Goal: Task Accomplishment & Management: Use online tool/utility

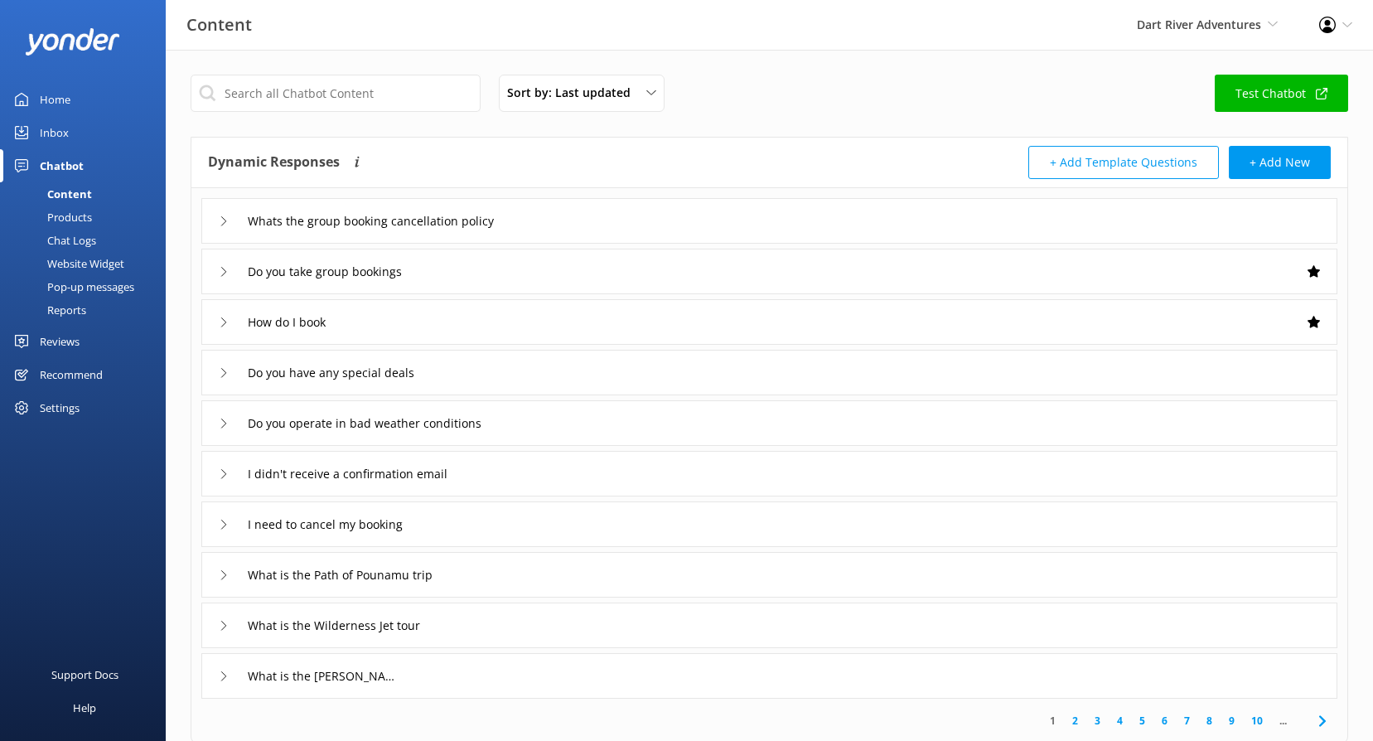
click at [54, 333] on div "Reviews" at bounding box center [60, 341] width 40 height 33
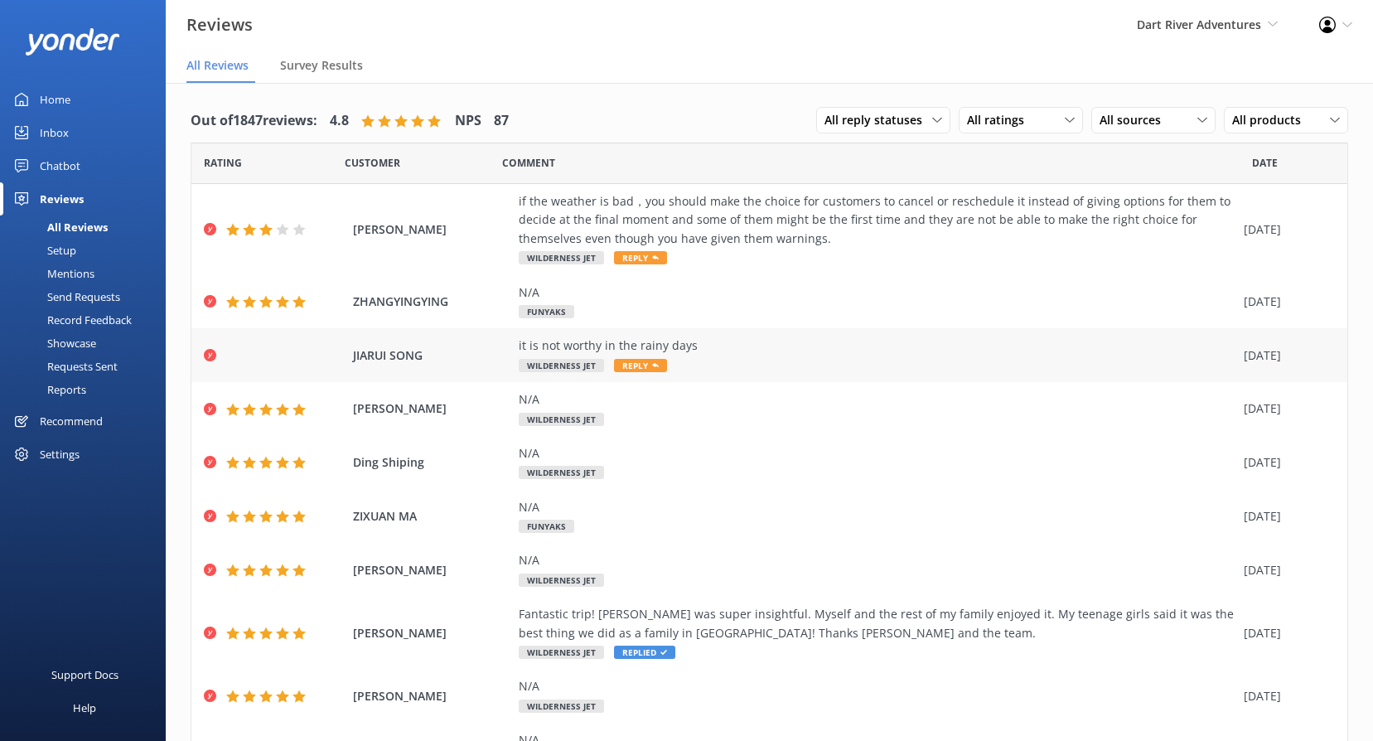
click at [704, 346] on div "it is not worthy in the rainy days" at bounding box center [877, 345] width 717 height 18
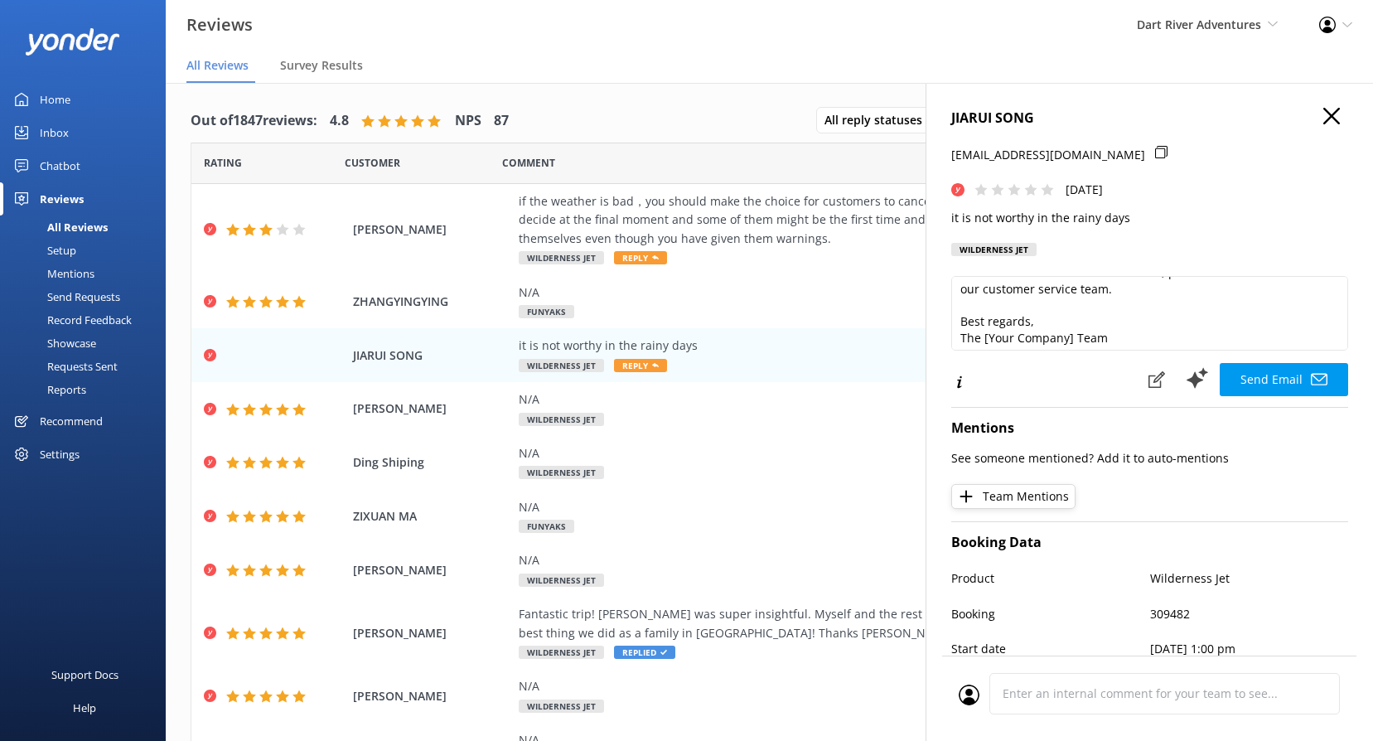
scroll to position [90, 0]
drag, startPoint x: 1071, startPoint y: 335, endPoint x: 985, endPoint y: 341, distance: 85.6
click at [985, 341] on textarea "Hi [PERSON_NAME], Thank you for your feedback. We're sorry to hear that the pro…" at bounding box center [1149, 313] width 397 height 75
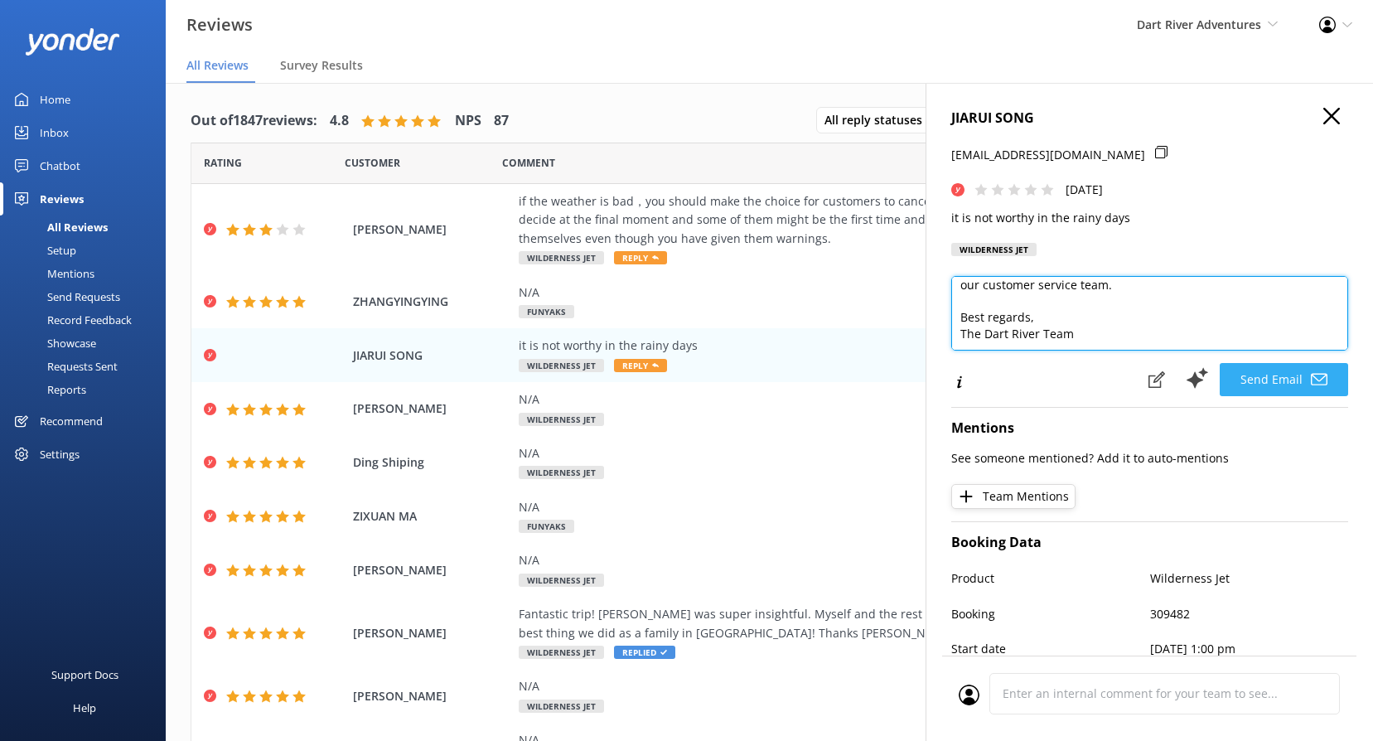
type textarea "Hi [PERSON_NAME], Thank you for your feedback. We're sorry to hear that the pro…"
click at [1278, 381] on button "Send Email" at bounding box center [1284, 379] width 128 height 33
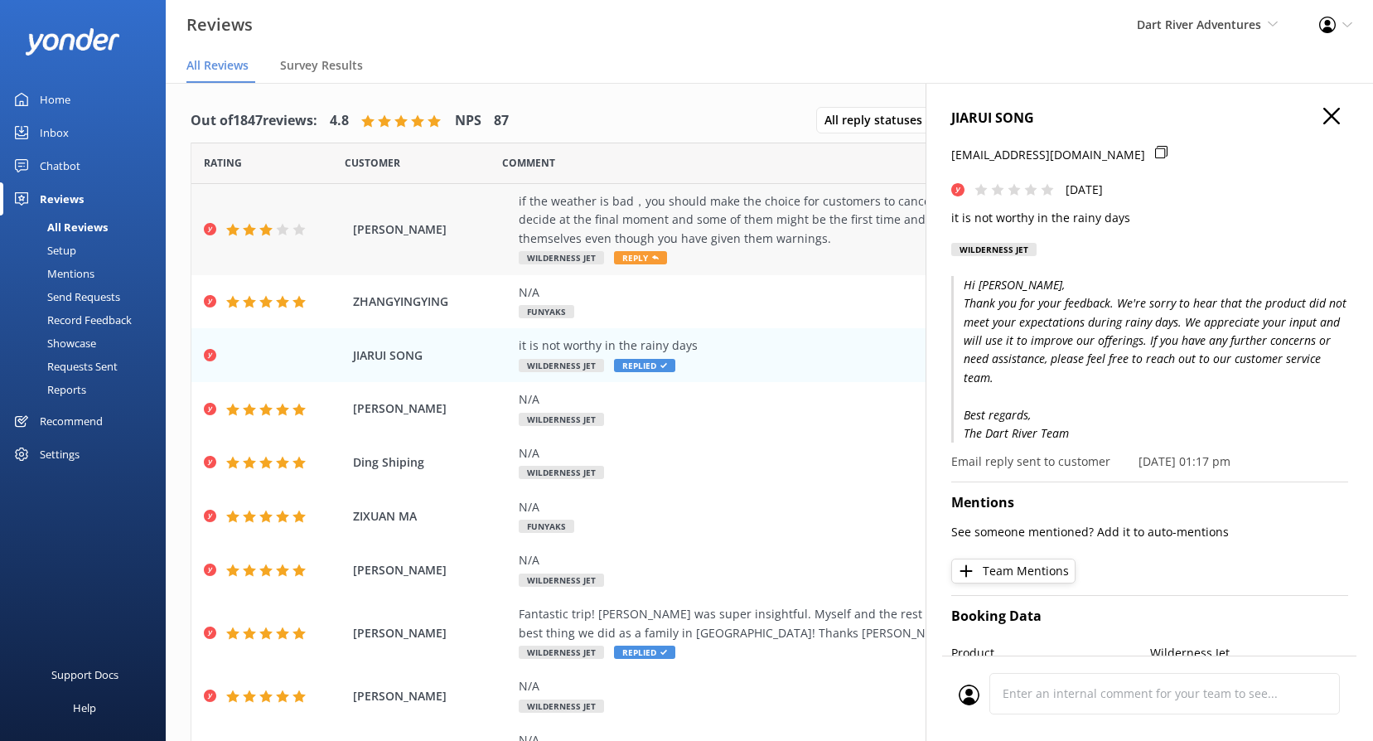
click at [777, 238] on div "if the weather is bad，you should make the choice for customers to cancel or res…" at bounding box center [877, 220] width 717 height 56
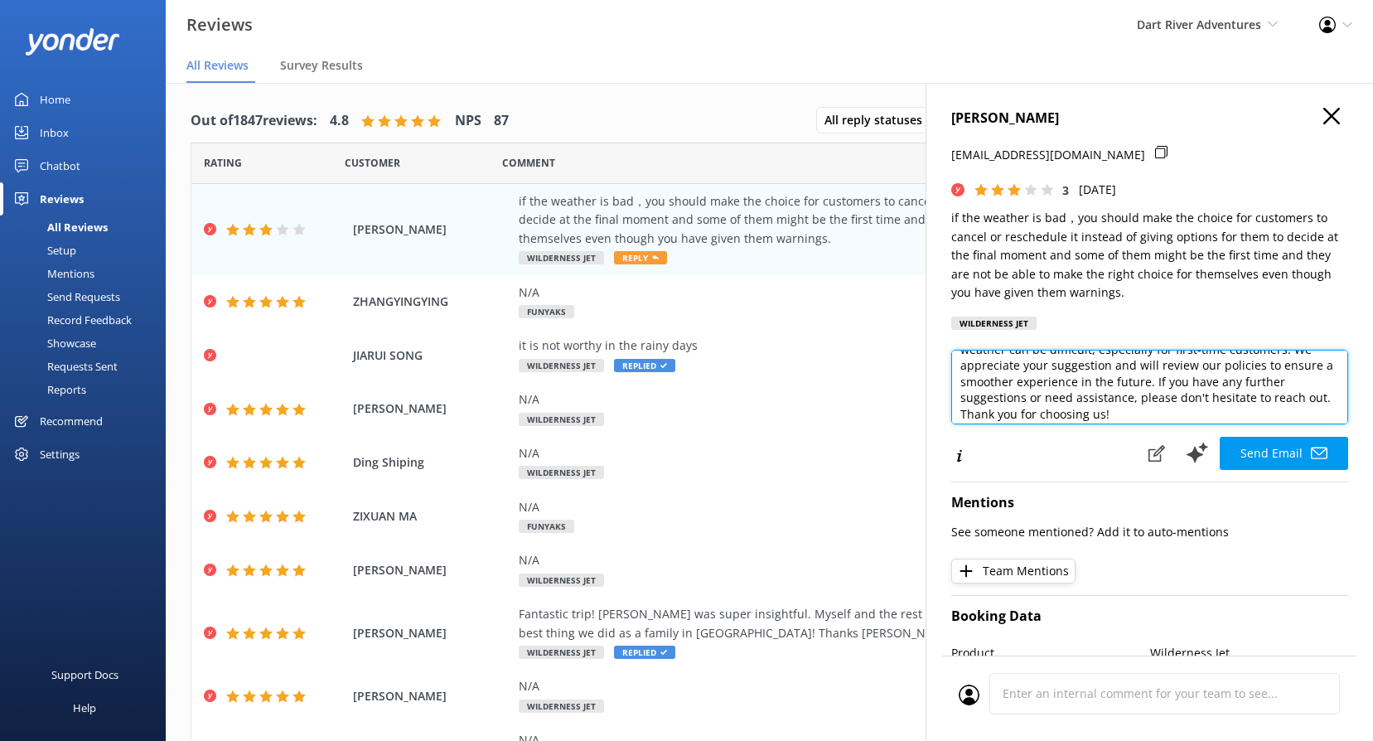
scroll to position [48, 0]
click at [1148, 375] on textarea "Hi [PERSON_NAME], thank you for your feedback and for sharing your concerns. We…" at bounding box center [1149, 387] width 397 height 75
drag, startPoint x: 1146, startPoint y: 384, endPoint x: 1048, endPoint y: 395, distance: 98.5
click at [1048, 395] on textarea "Hi [PERSON_NAME], thank you for your feedback and for sharing your concerns. We…" at bounding box center [1149, 387] width 397 height 75
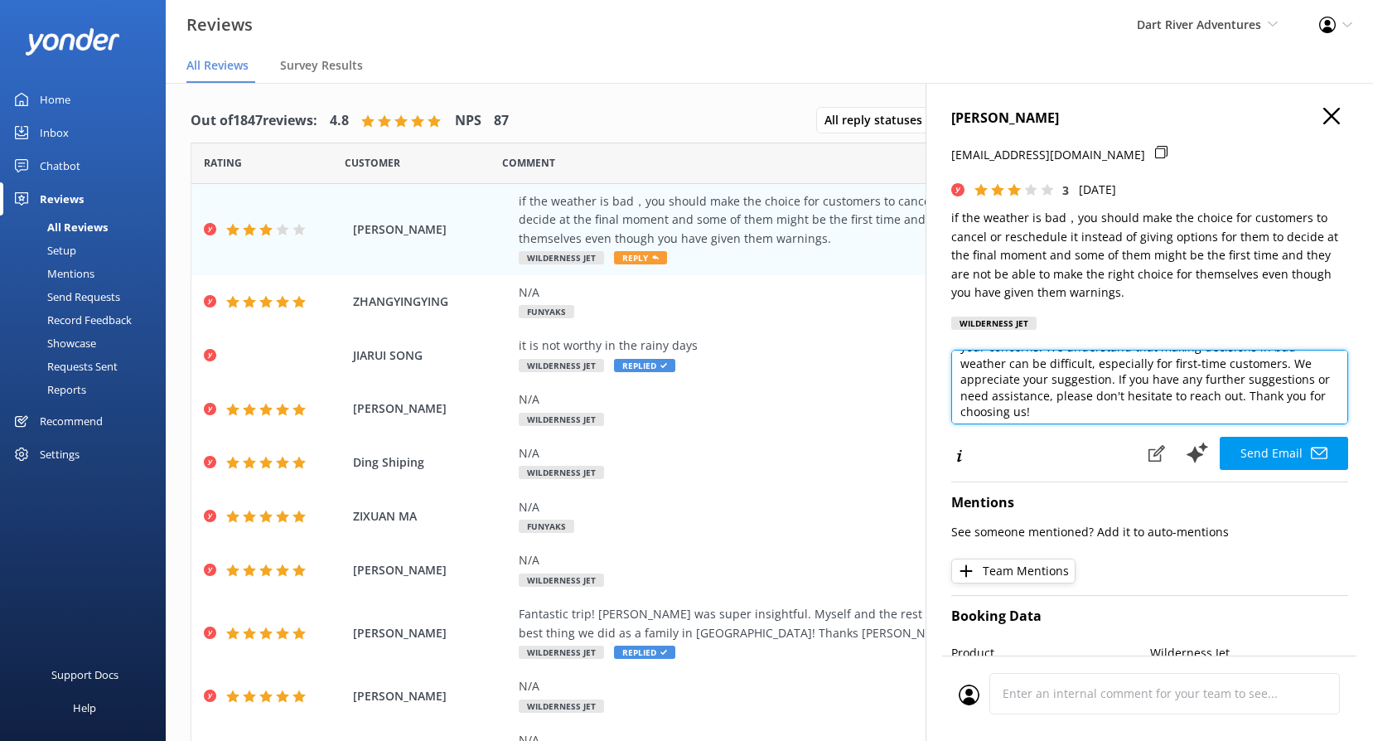
scroll to position [41, 0]
click at [1162, 409] on textarea "Hi [PERSON_NAME], thank you for your feedback and for sharing your concerns. We…" at bounding box center [1149, 387] width 397 height 75
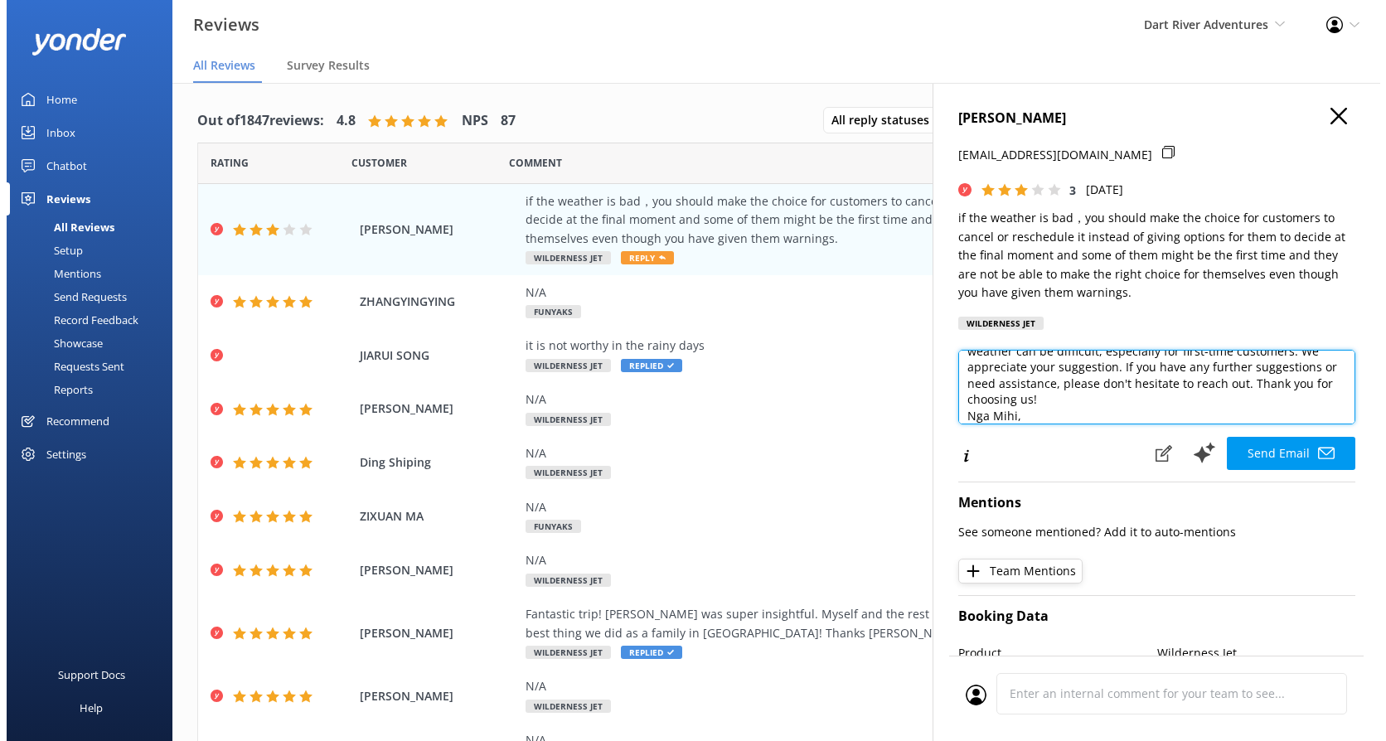
scroll to position [65, 0]
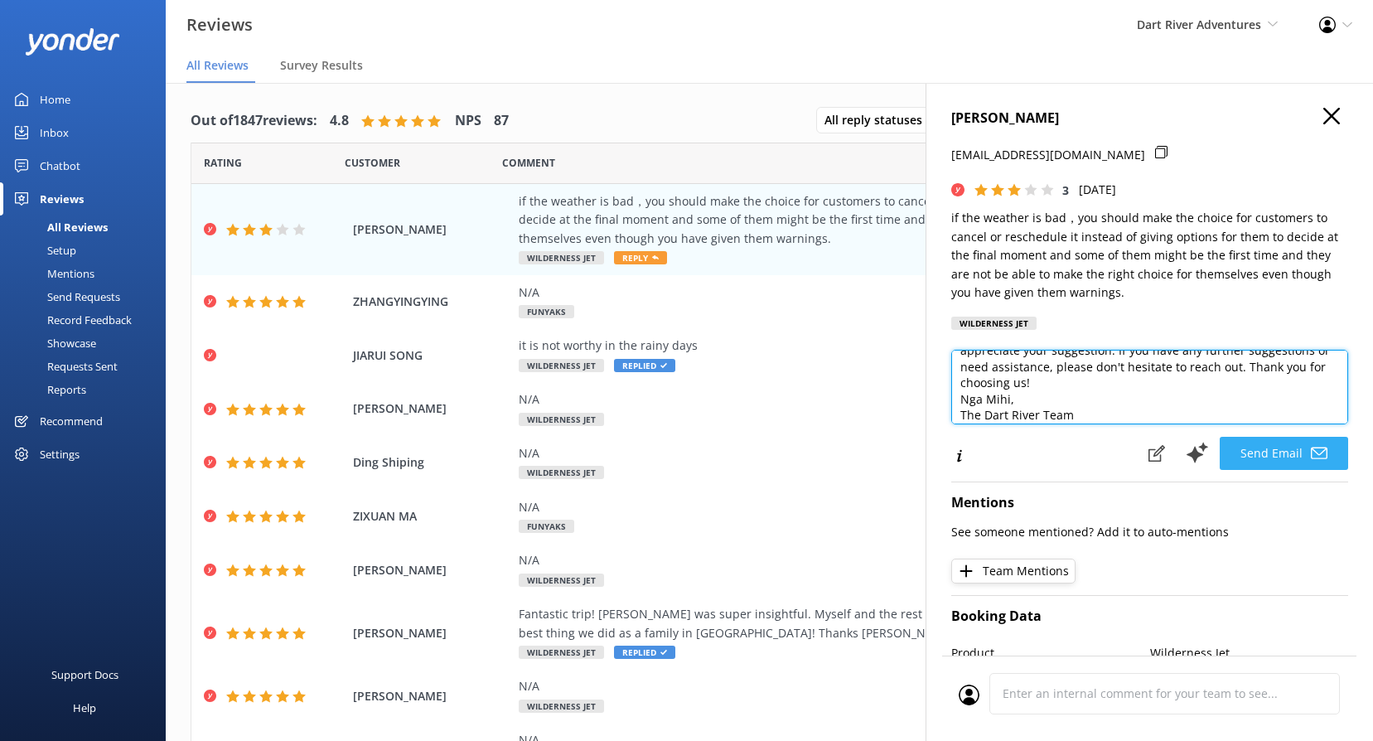
type textarea "Hi [PERSON_NAME], thank you for your feedback and for sharing your concerns. We…"
click at [1289, 465] on button "Send Email" at bounding box center [1284, 453] width 128 height 33
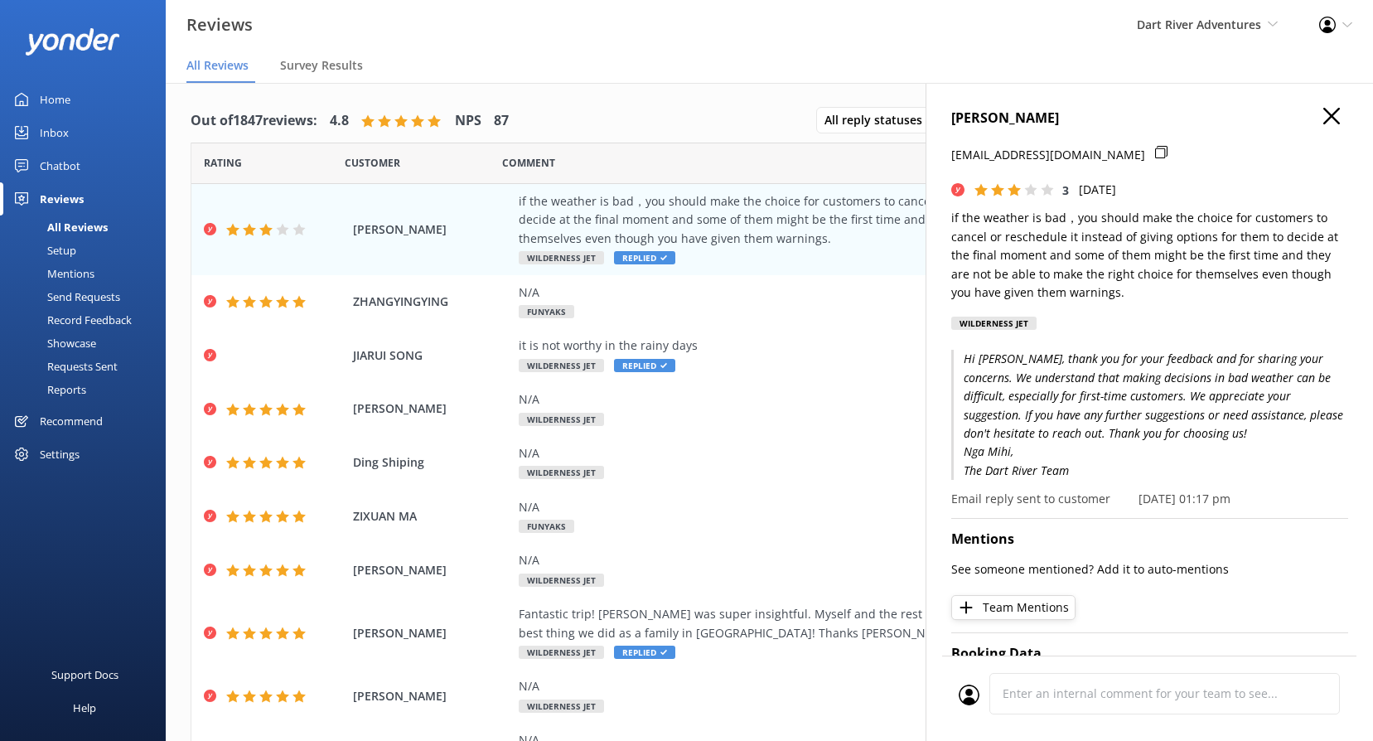
click at [685, 125] on div "Out of 1847 reviews: 4.8 NPS 87 All reply statuses All reply statuses Needs a r…" at bounding box center [770, 120] width 1158 height 43
click at [1329, 116] on h4 "[PERSON_NAME]" at bounding box center [1149, 119] width 397 height 22
click at [1323, 114] on use "button" at bounding box center [1331, 116] width 17 height 17
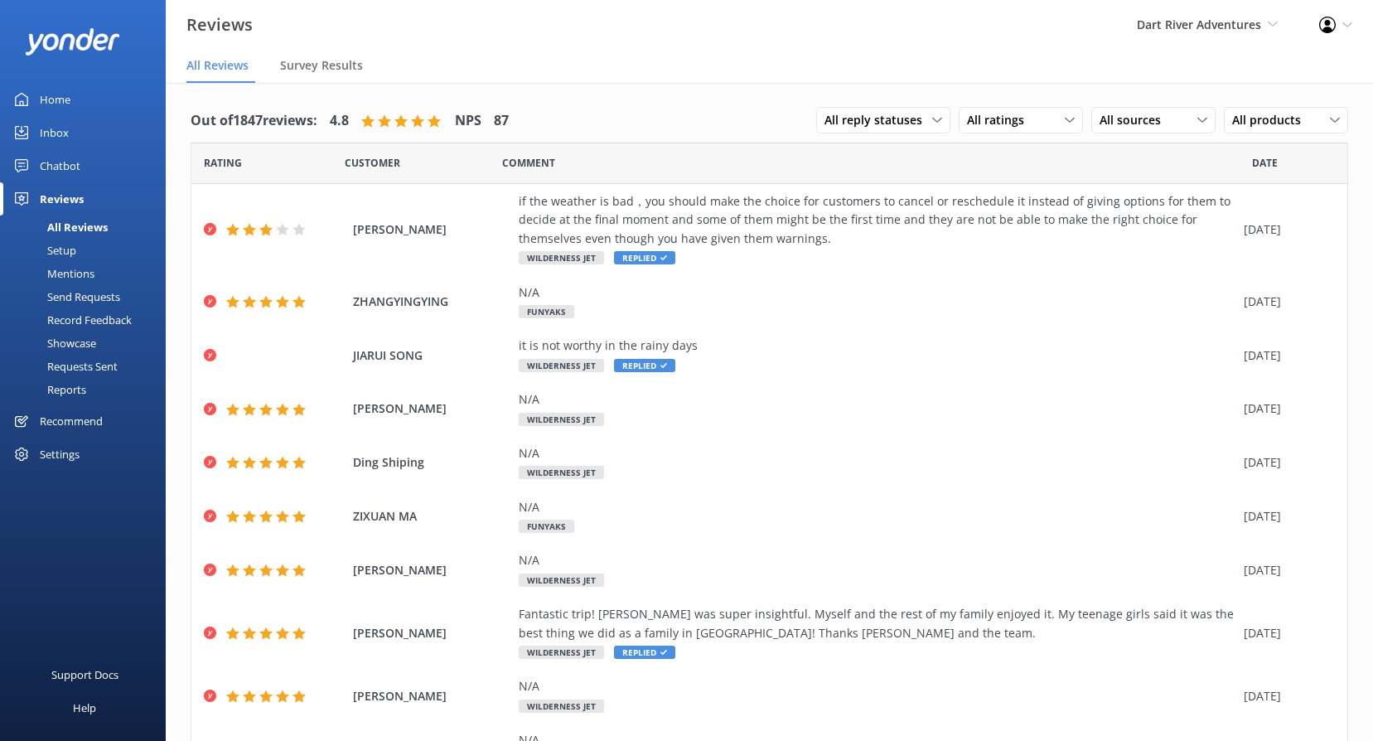
click at [53, 162] on div "Chatbot" at bounding box center [60, 165] width 41 height 33
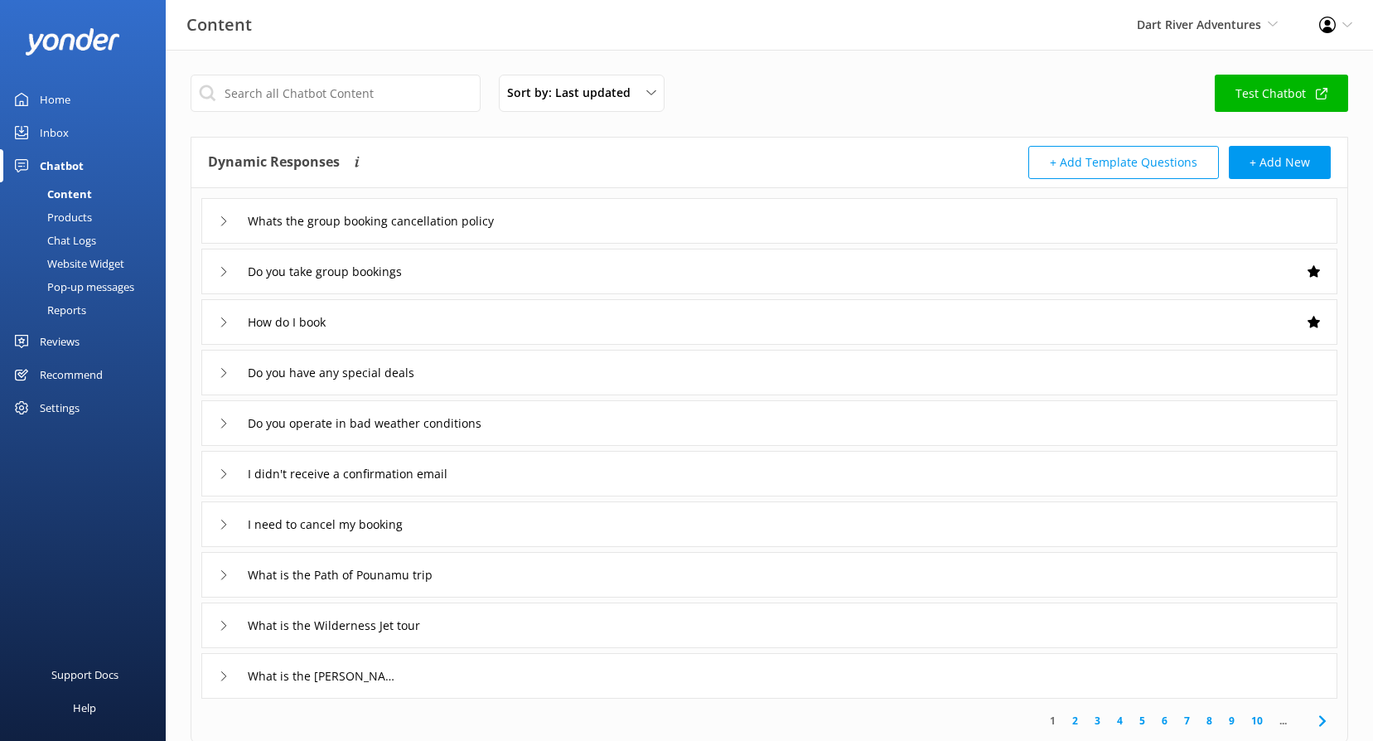
click at [65, 130] on div "Inbox" at bounding box center [54, 132] width 29 height 33
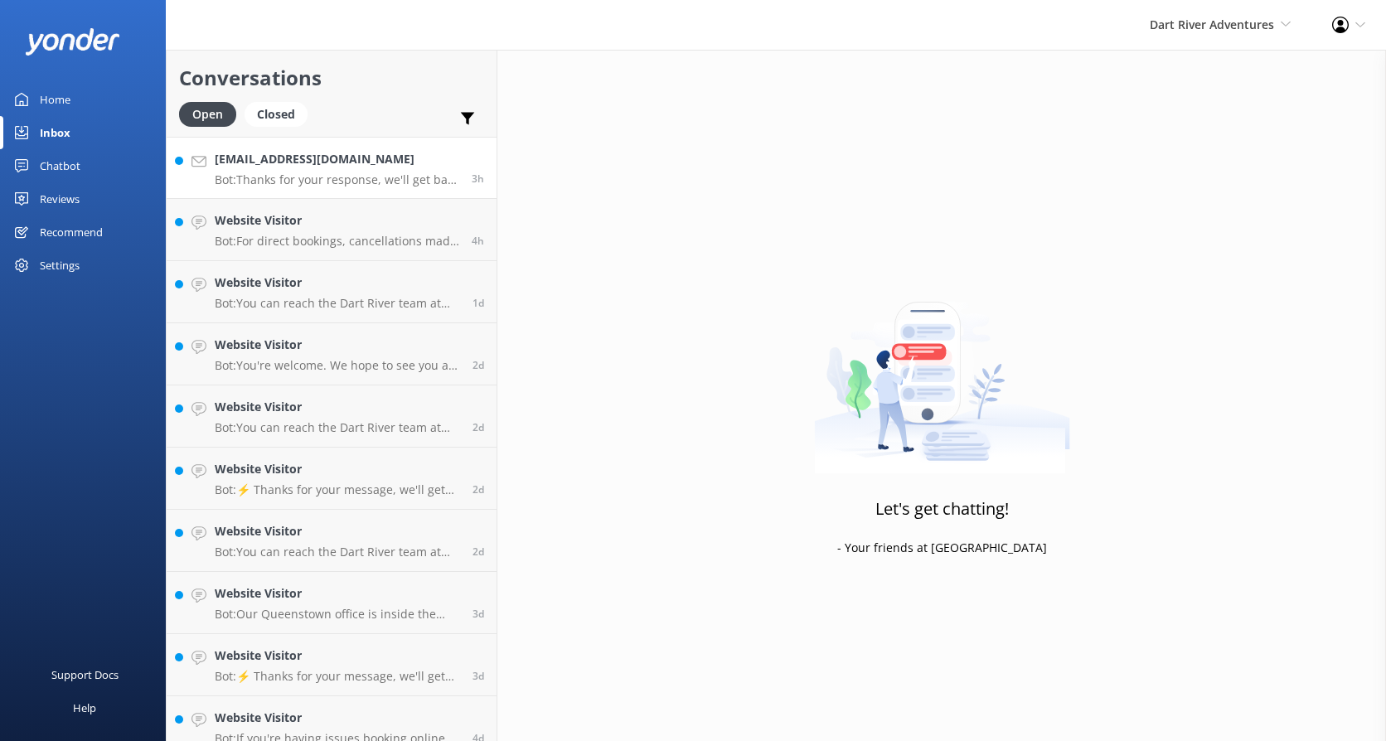
click at [376, 164] on h4 "[EMAIL_ADDRESS][DOMAIN_NAME]" at bounding box center [337, 159] width 244 height 18
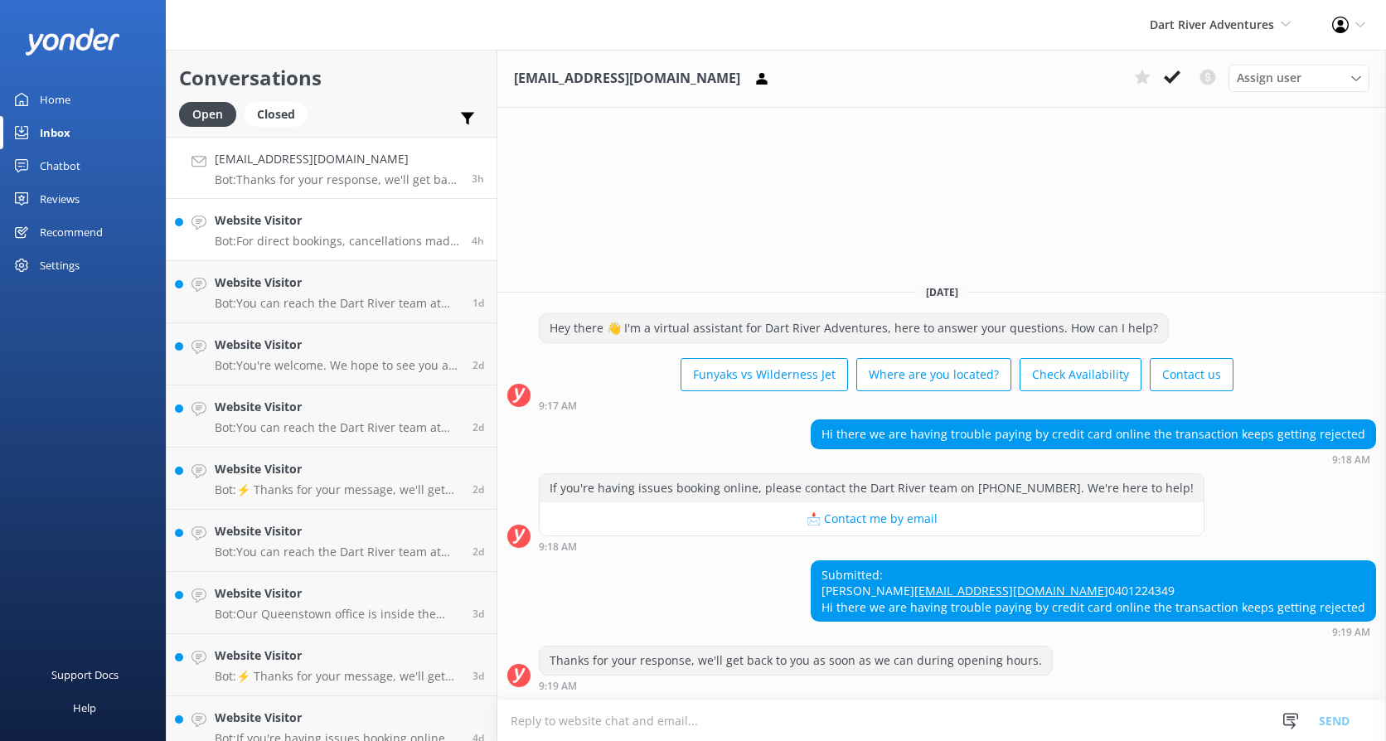
click at [367, 229] on h4 "Website Visitor" at bounding box center [337, 220] width 244 height 18
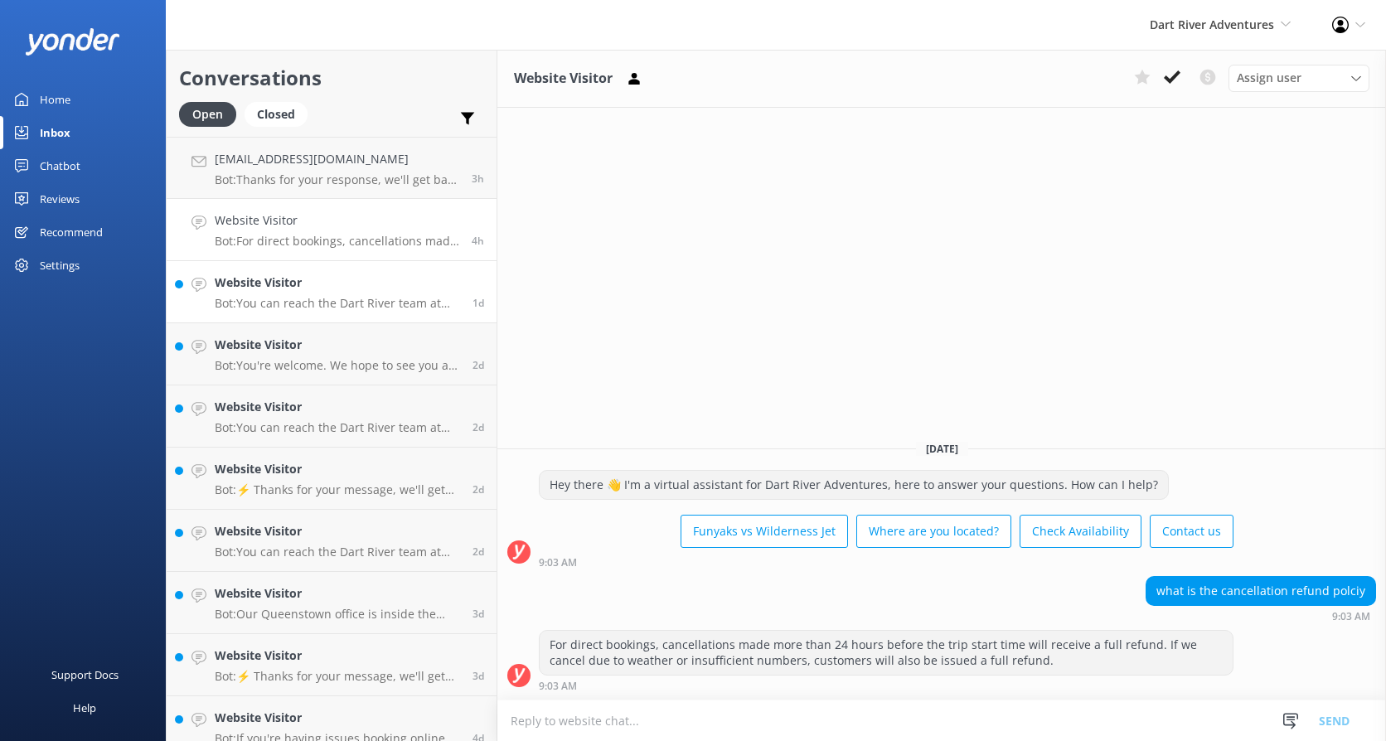
click at [356, 282] on h4 "Website Visitor" at bounding box center [337, 282] width 245 height 18
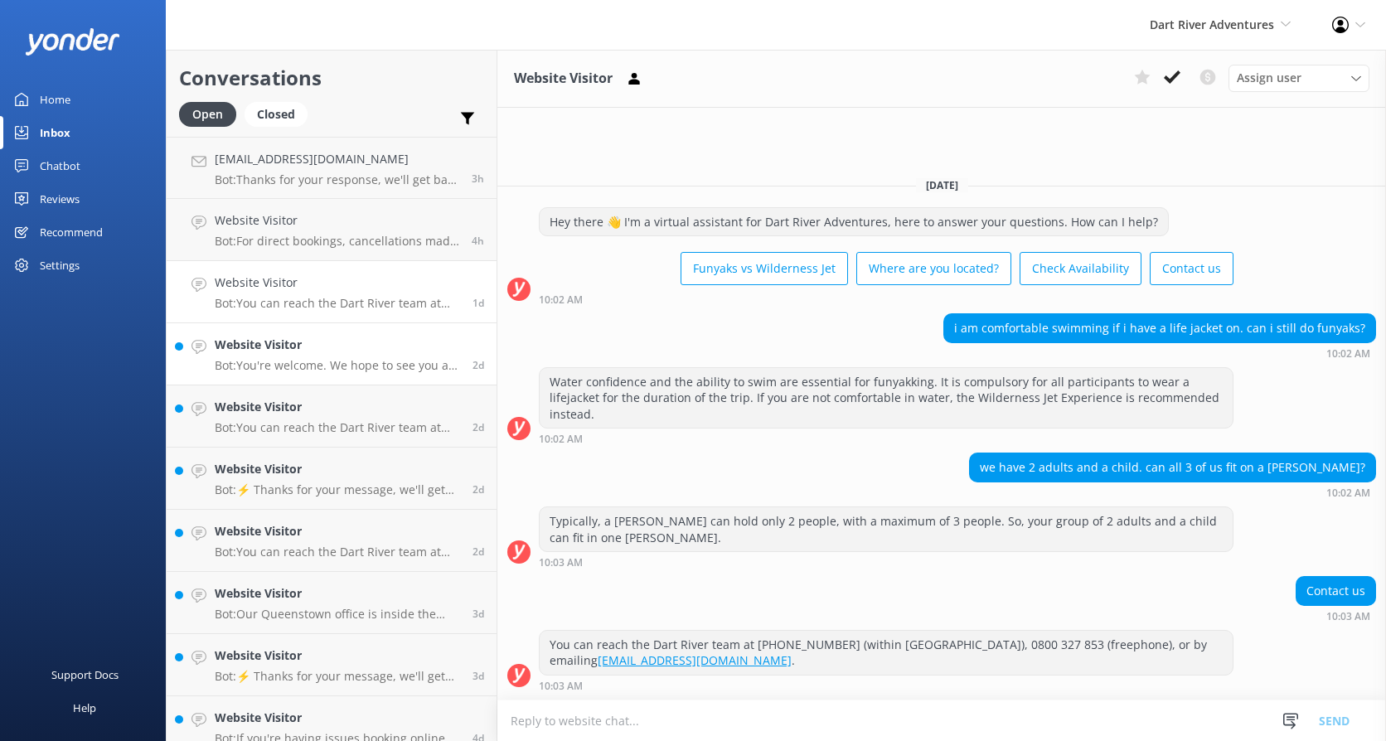
click at [322, 348] on h4 "Website Visitor" at bounding box center [337, 345] width 245 height 18
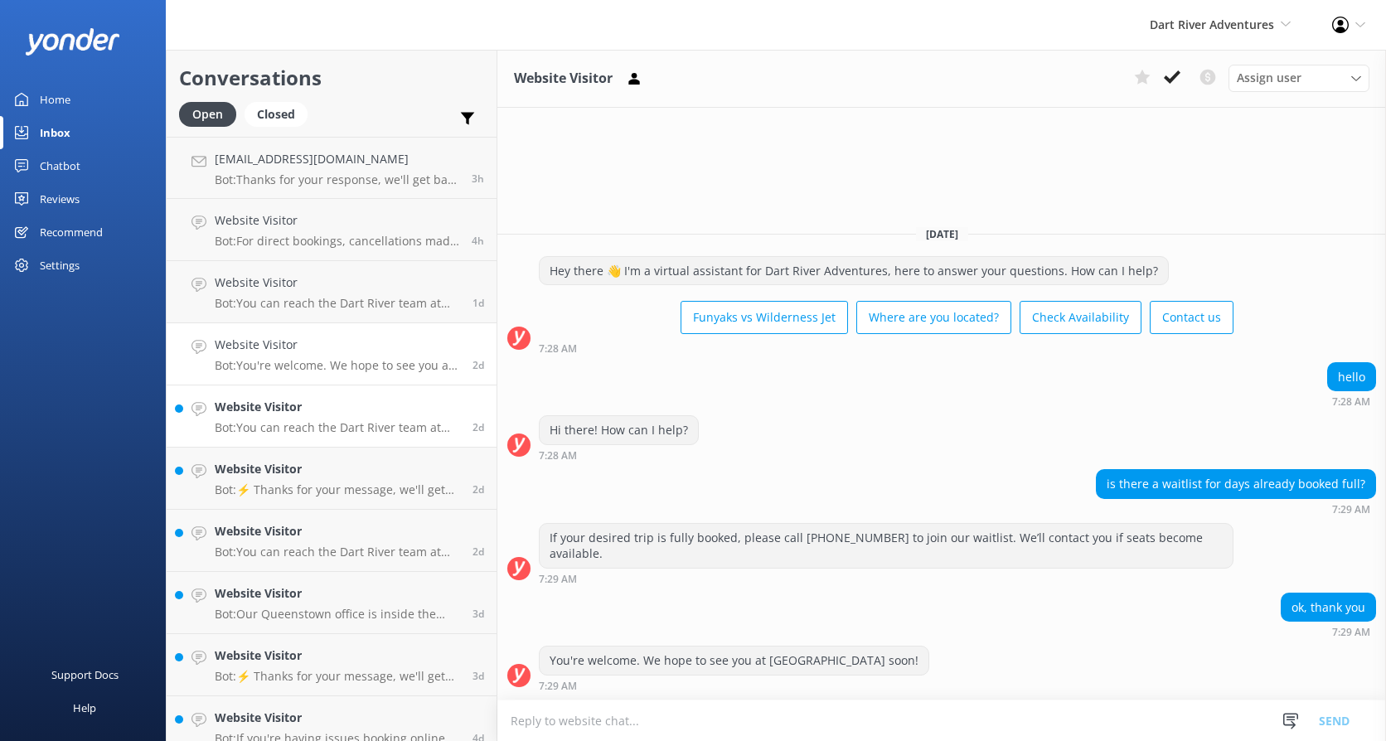
click at [293, 410] on h4 "Website Visitor" at bounding box center [337, 407] width 245 height 18
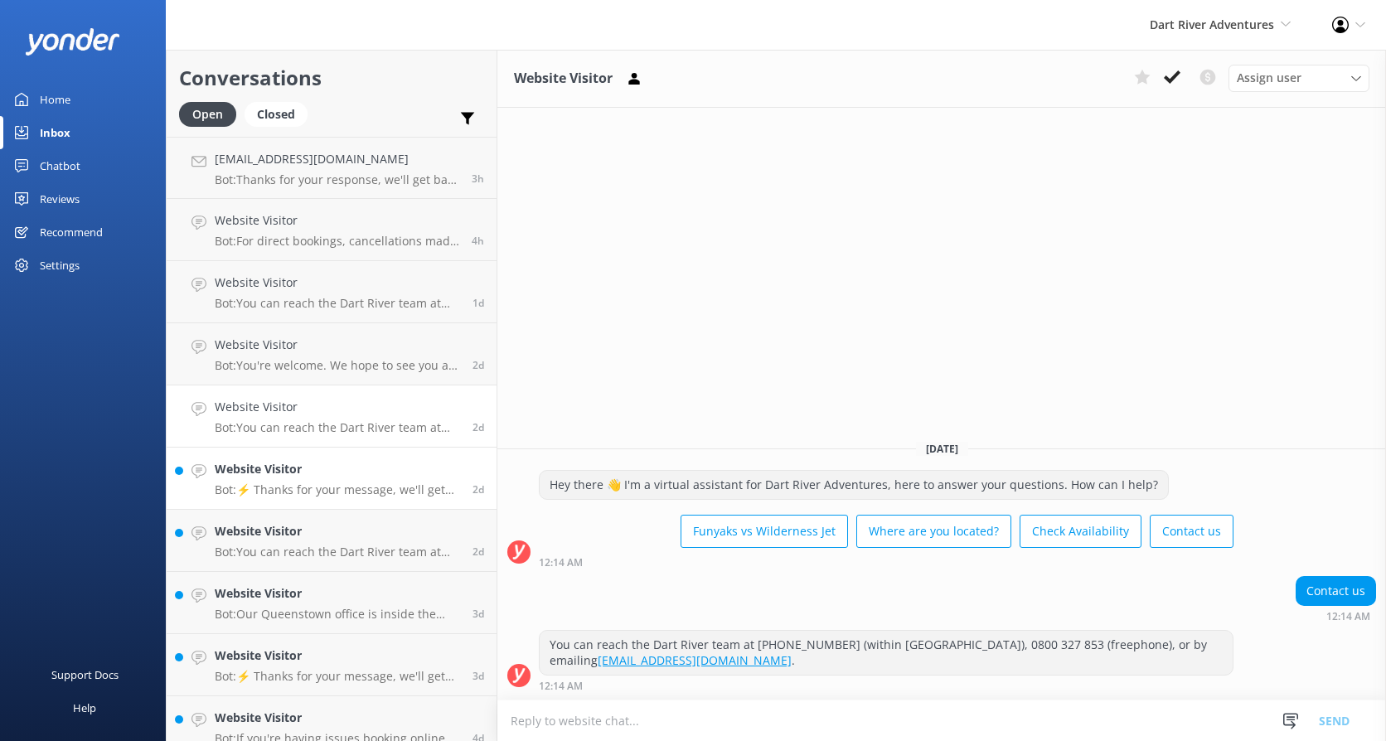
click at [298, 483] on p "Bot: ⚡ Thanks for your message, we'll get back to you as soon as we can. You're…" at bounding box center [337, 489] width 245 height 15
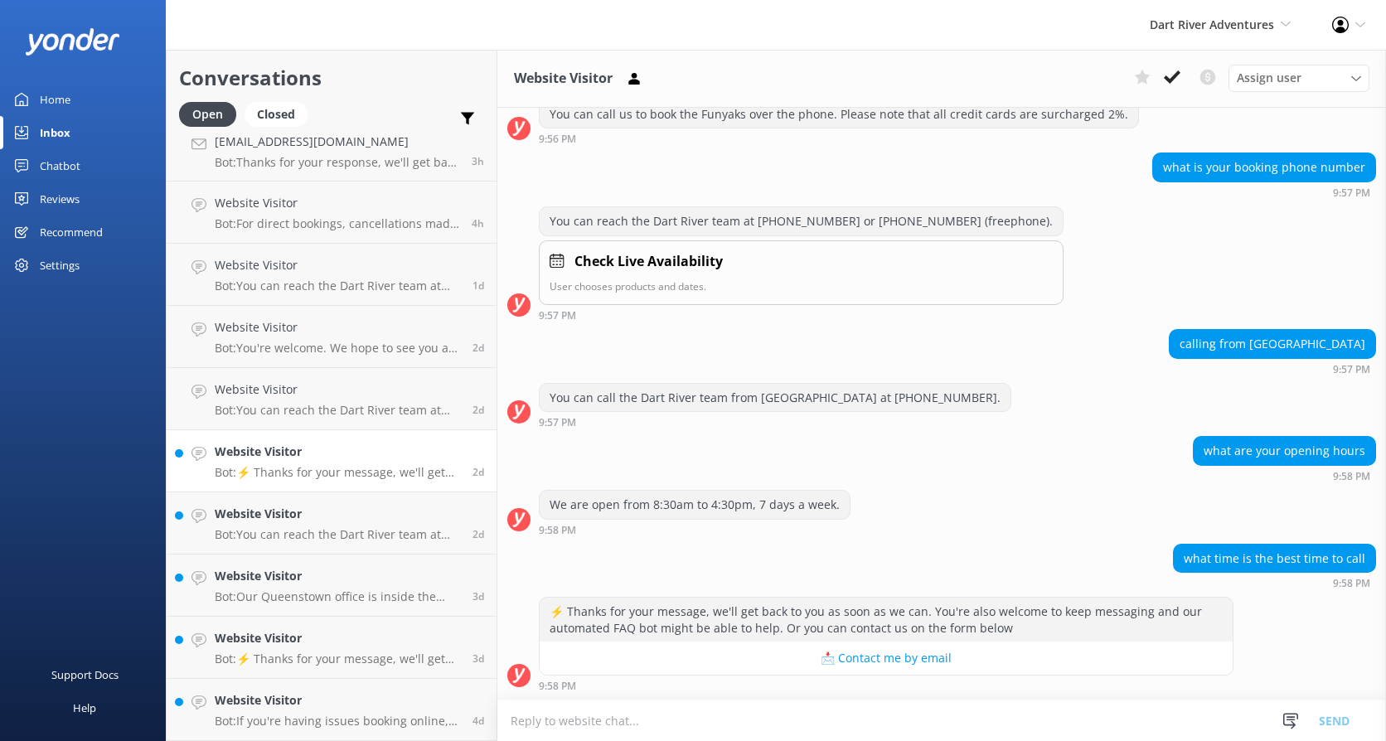
scroll to position [400, 0]
click at [293, 525] on div "Website Visitor Bot: You can reach the Dart River team at [PHONE_NUMBER] (withi…" at bounding box center [337, 523] width 245 height 36
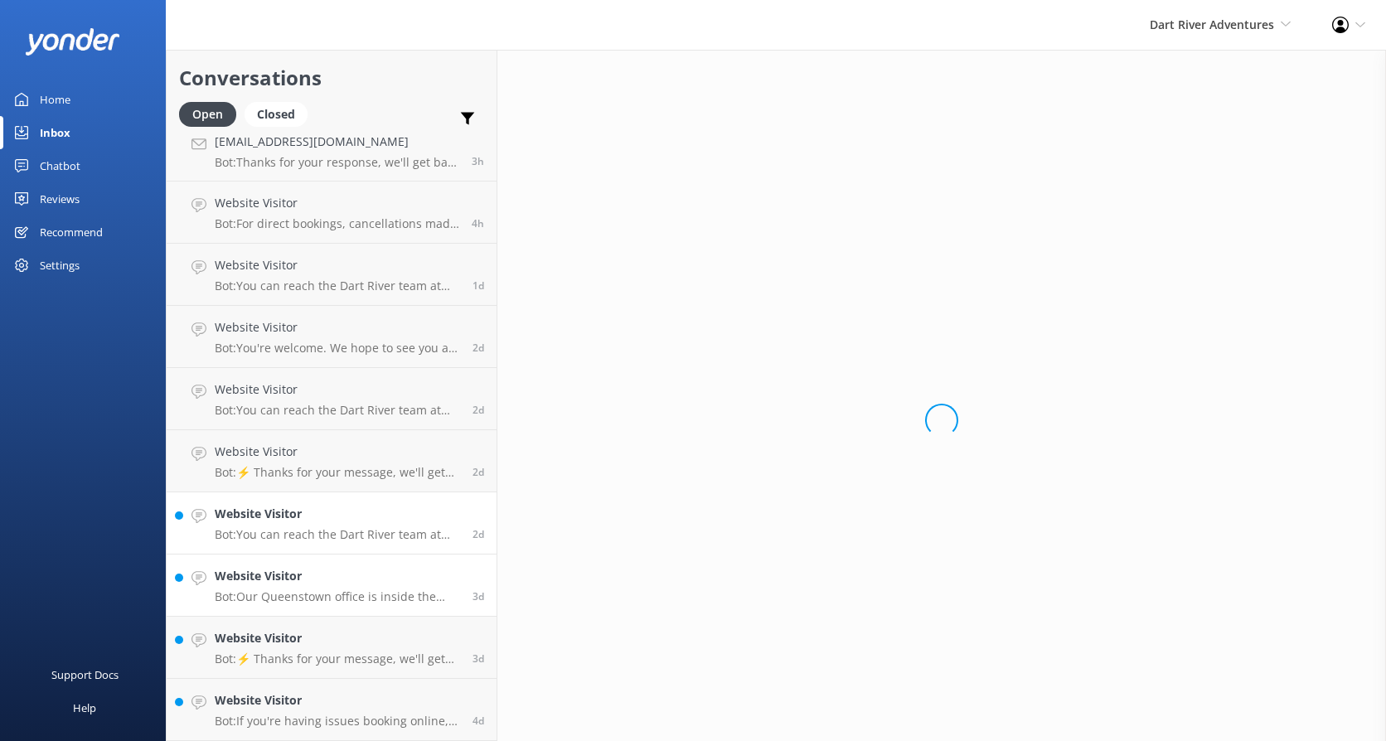
click at [303, 590] on p "Bot: Our Queenstown office is inside the [GEOGRAPHIC_DATA] at [STREET_ADDRESS],…" at bounding box center [337, 596] width 245 height 15
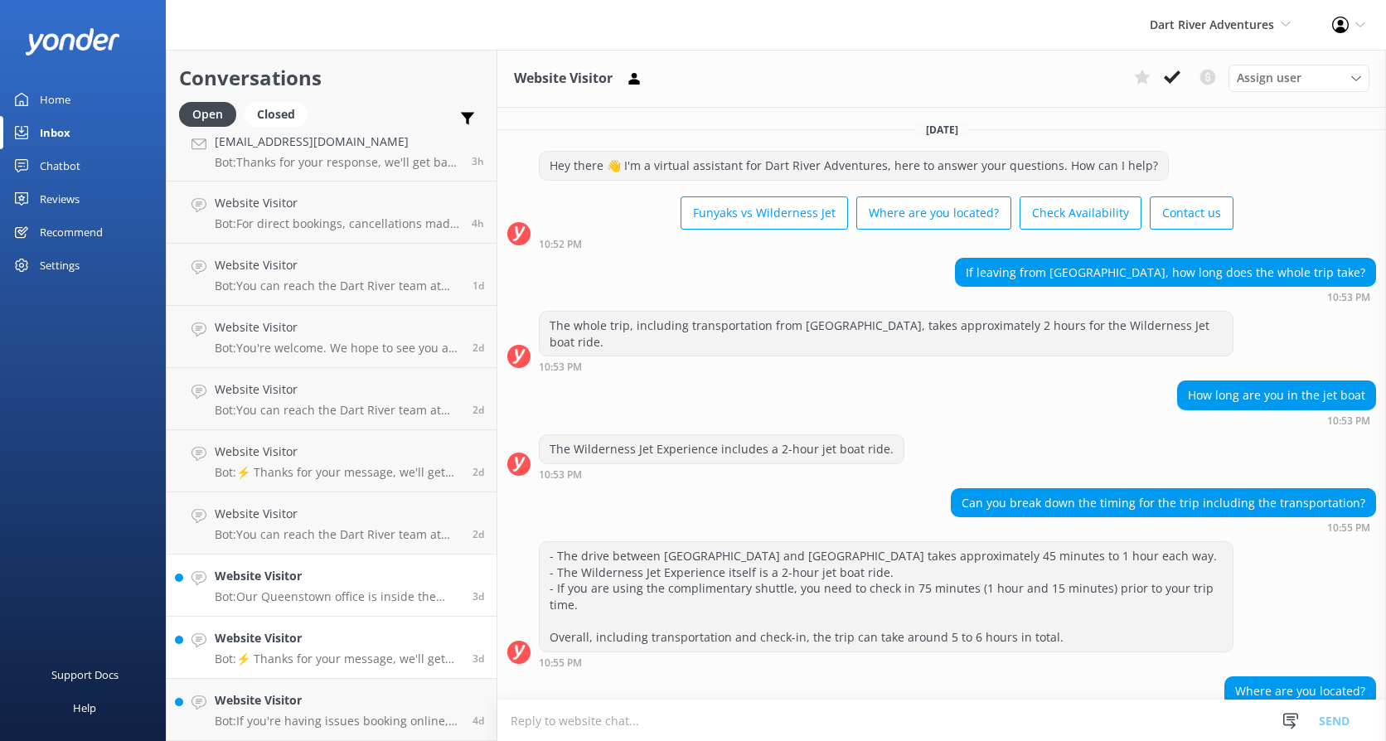
click at [299, 641] on h4 "Website Visitor" at bounding box center [337, 638] width 245 height 18
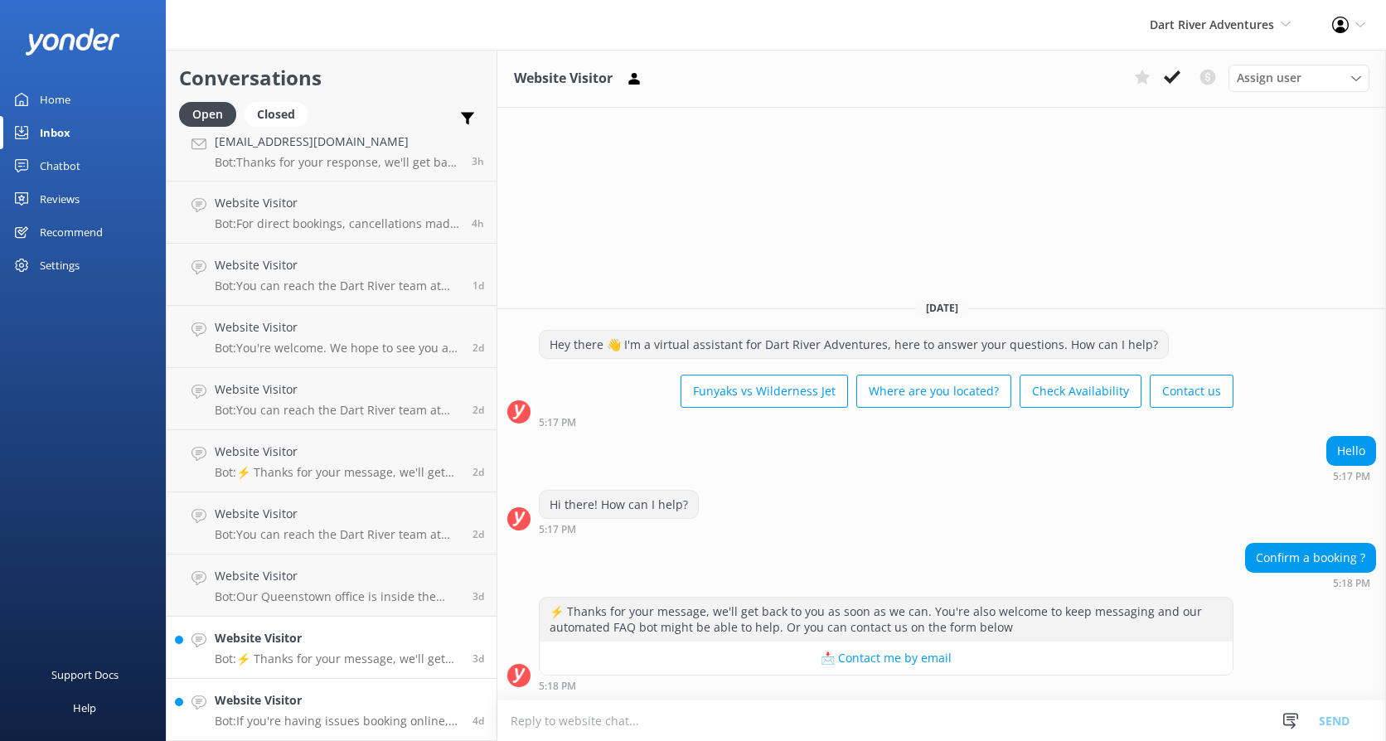
click at [313, 689] on link "Website Visitor Bot: If you're having issues booking online, please contact the…" at bounding box center [332, 710] width 330 height 62
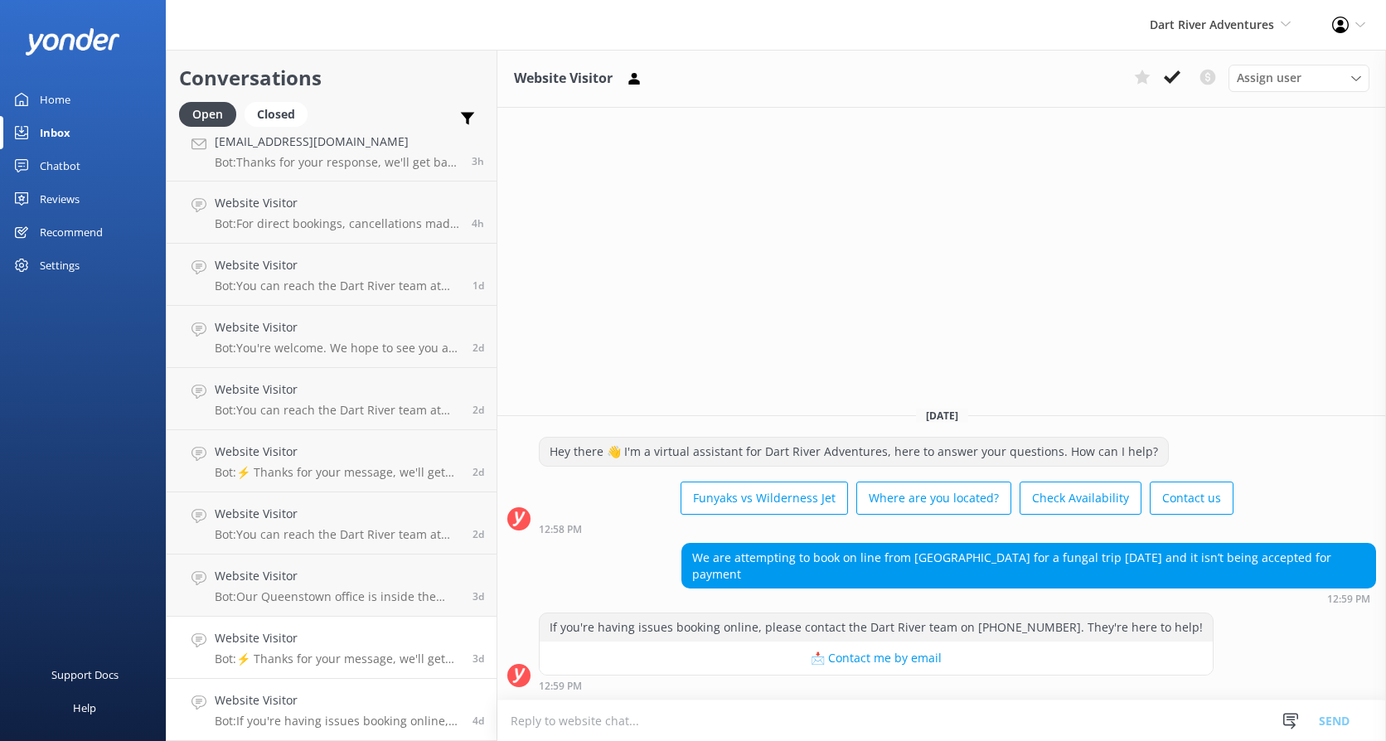
click at [334, 646] on h4 "Website Visitor" at bounding box center [337, 638] width 245 height 18
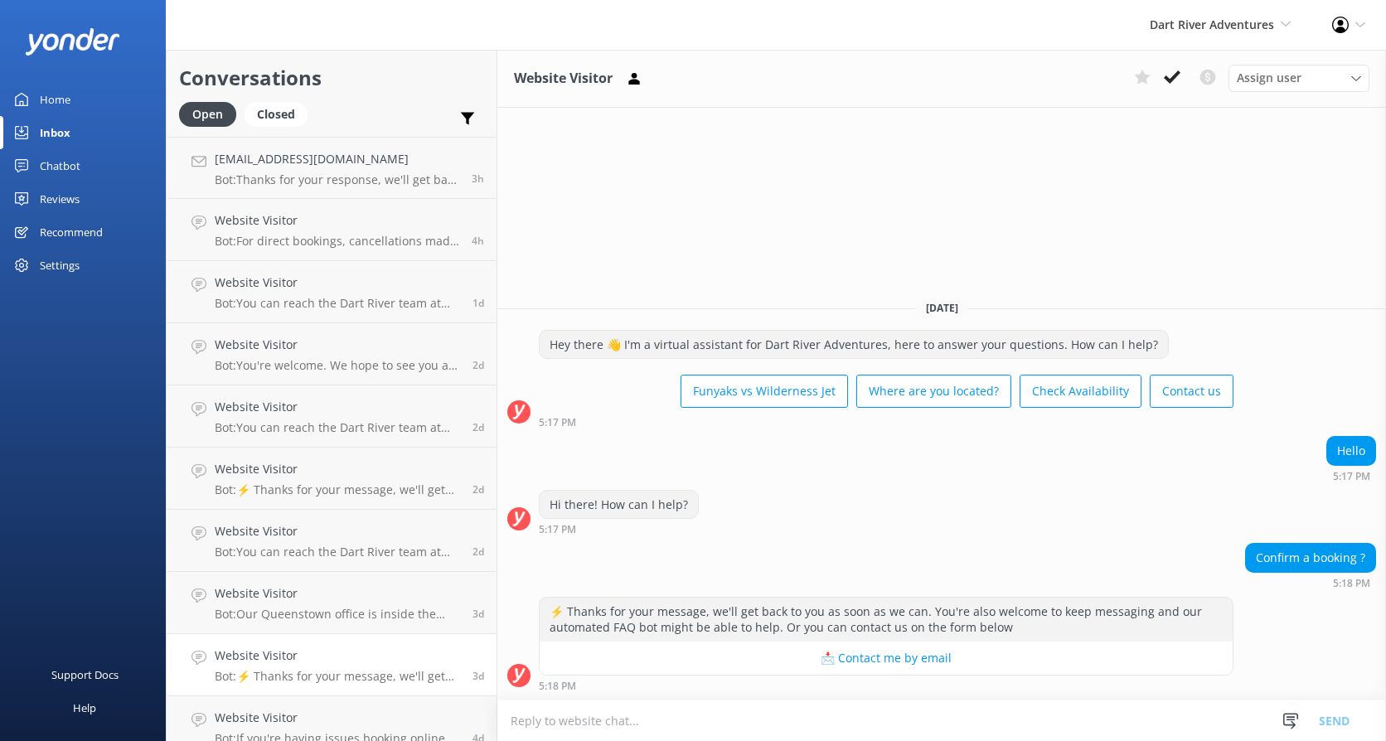
click at [75, 94] on link "Home" at bounding box center [83, 99] width 166 height 33
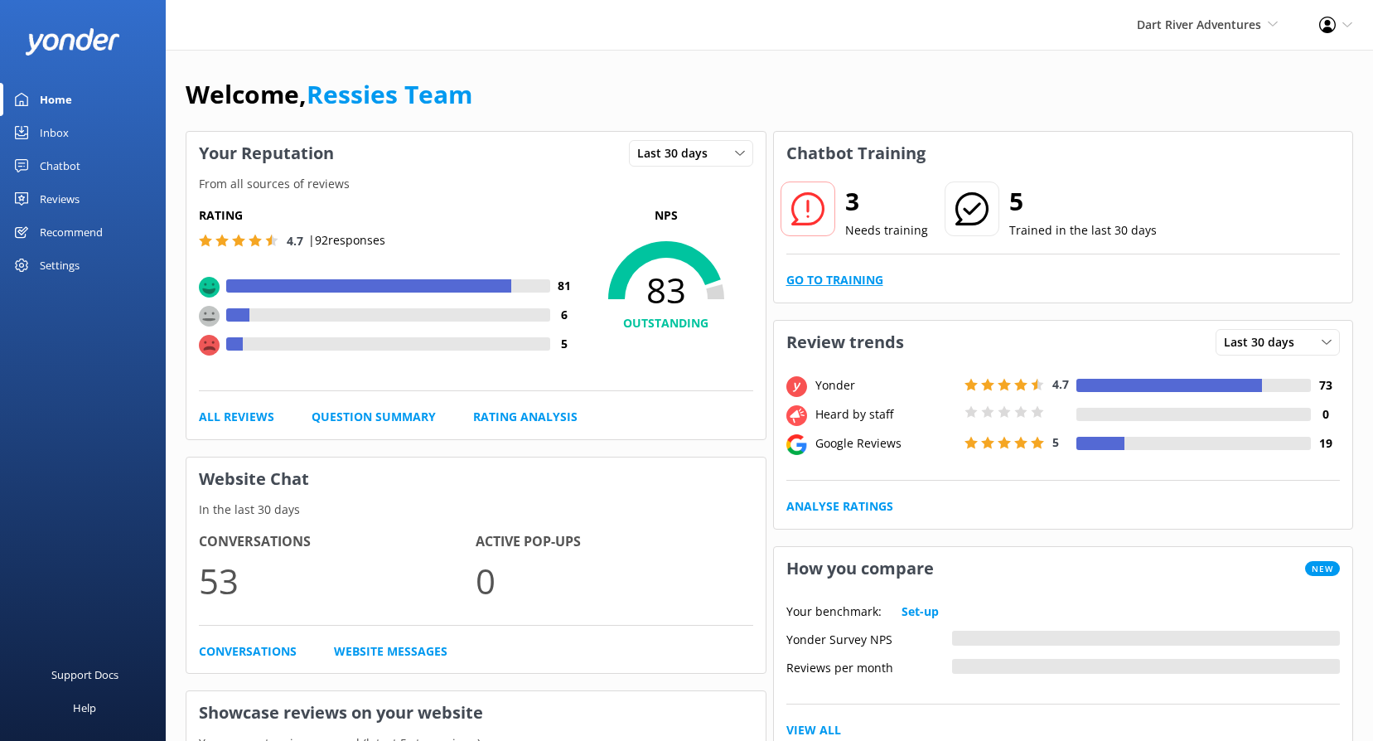
click at [840, 280] on link "Go to Training" at bounding box center [834, 280] width 97 height 18
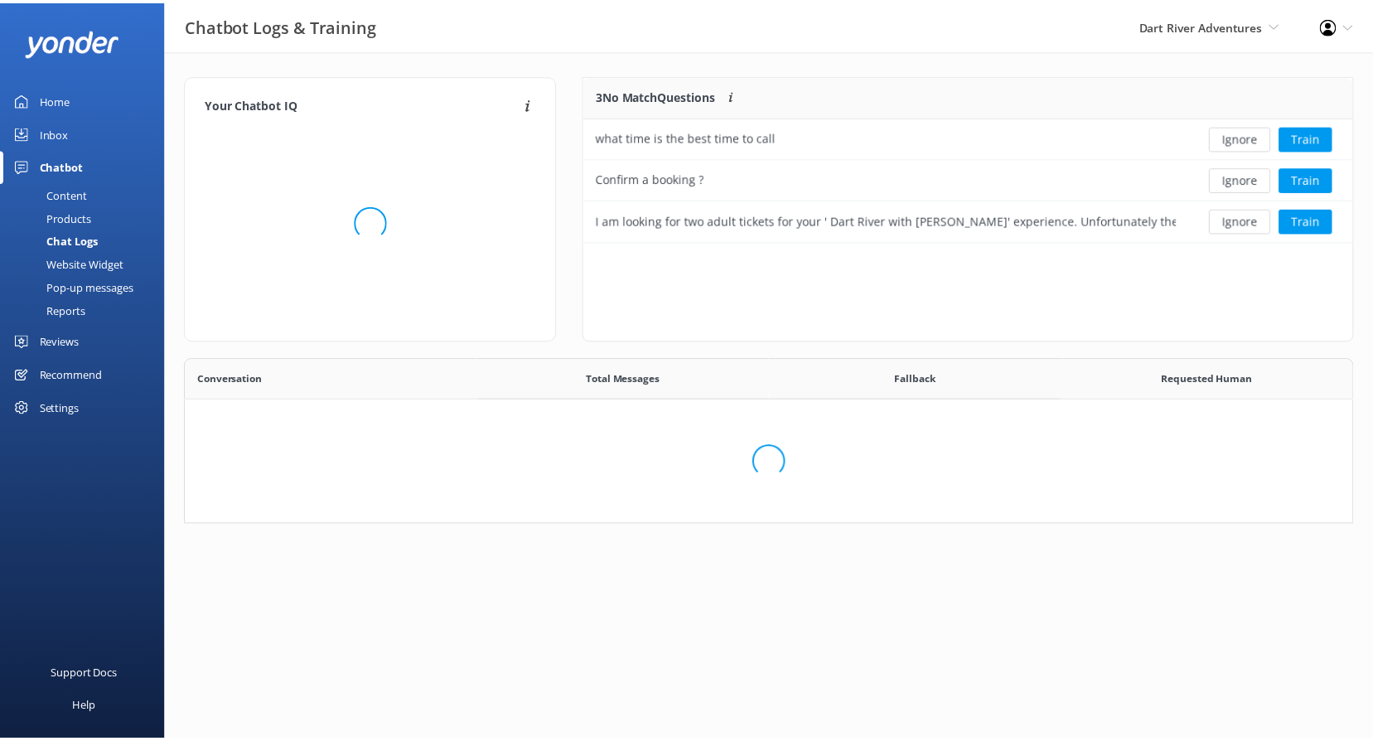
scroll to position [568, 1154]
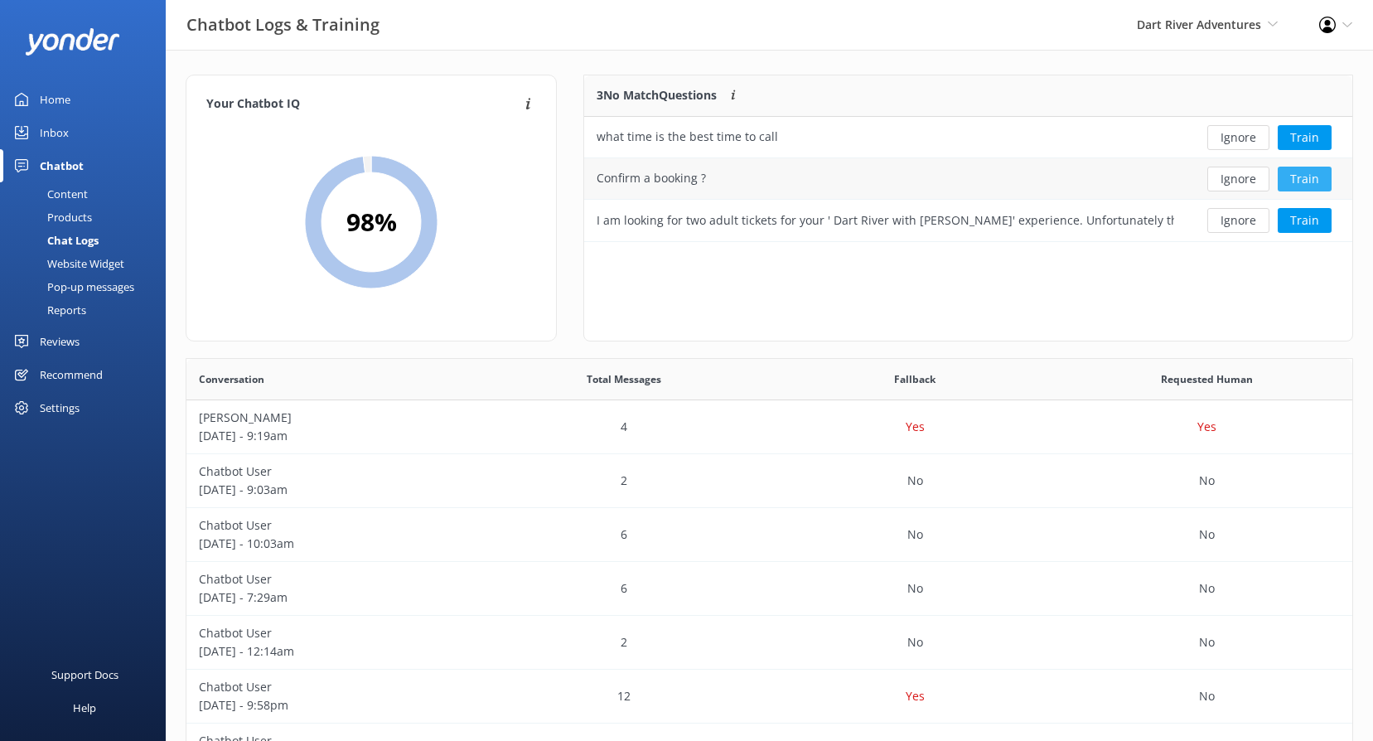
click at [1300, 181] on button "Train" at bounding box center [1305, 179] width 54 height 25
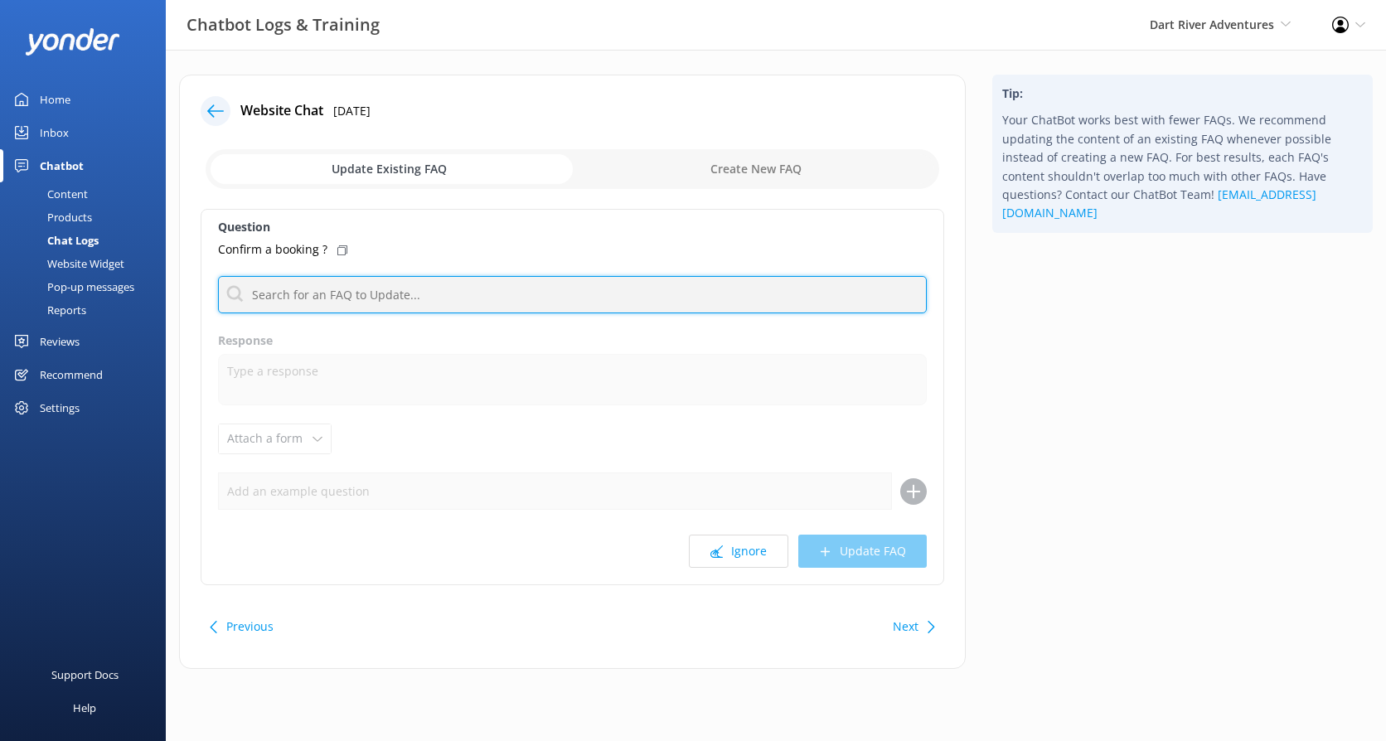
click at [342, 285] on input "text" at bounding box center [572, 294] width 709 height 37
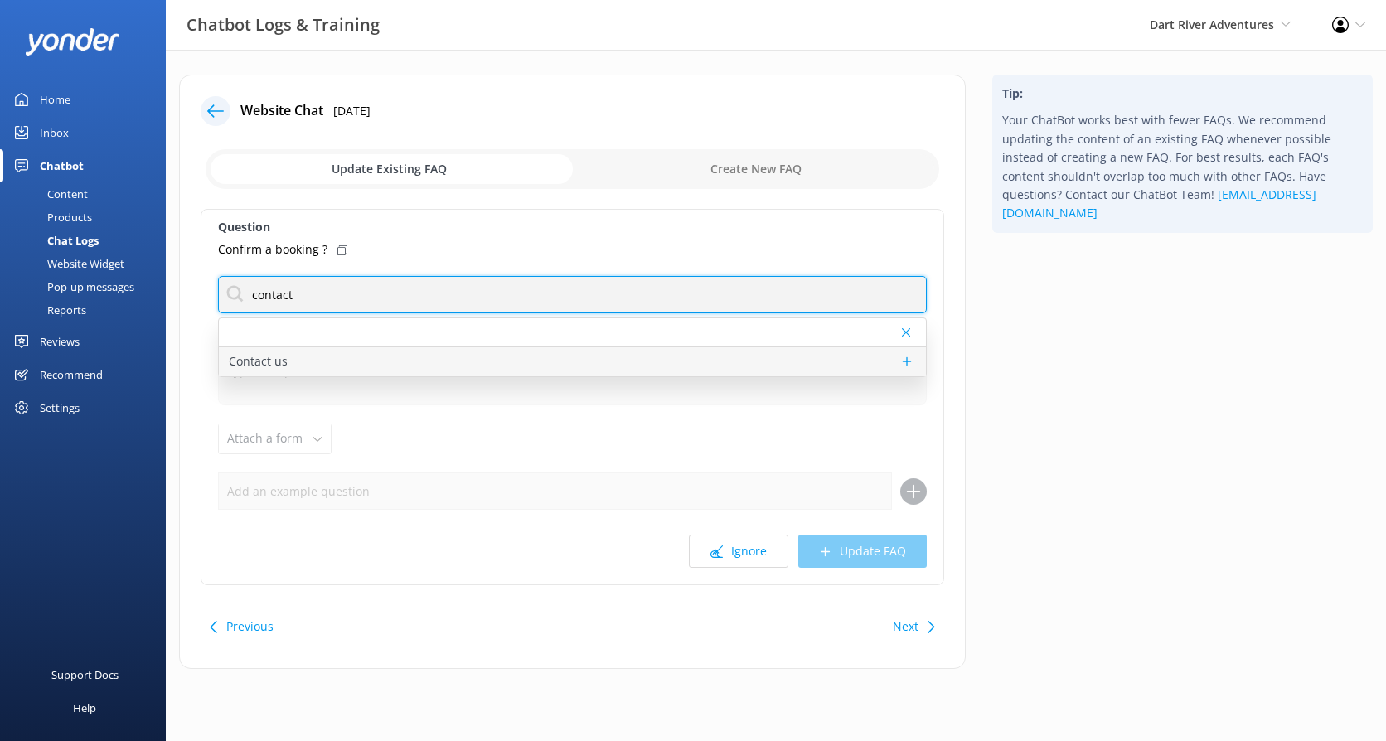
type input "contact"
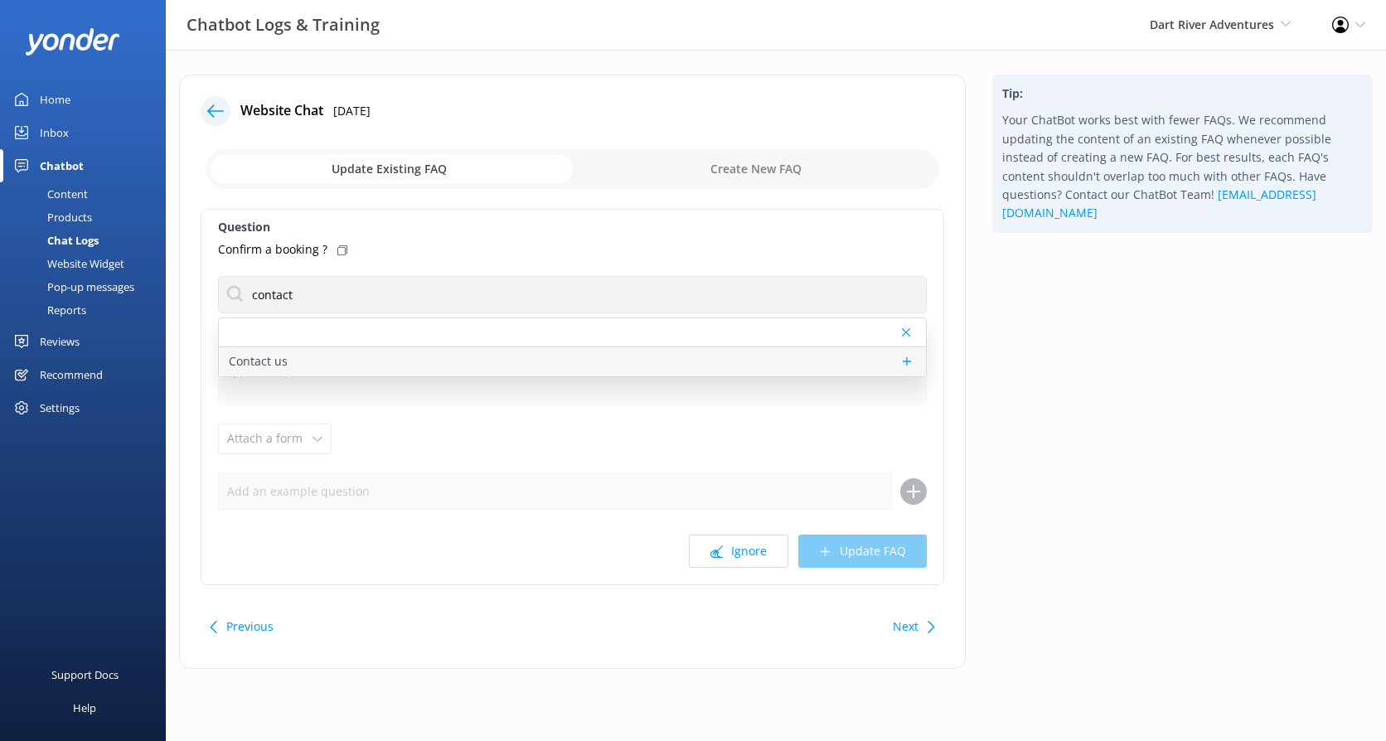
click at [294, 354] on div "Contact us" at bounding box center [572, 361] width 707 height 29
type textarea "You can reach the Dart River team at [PHONE_NUMBER] (within [GEOGRAPHIC_DATA]),…"
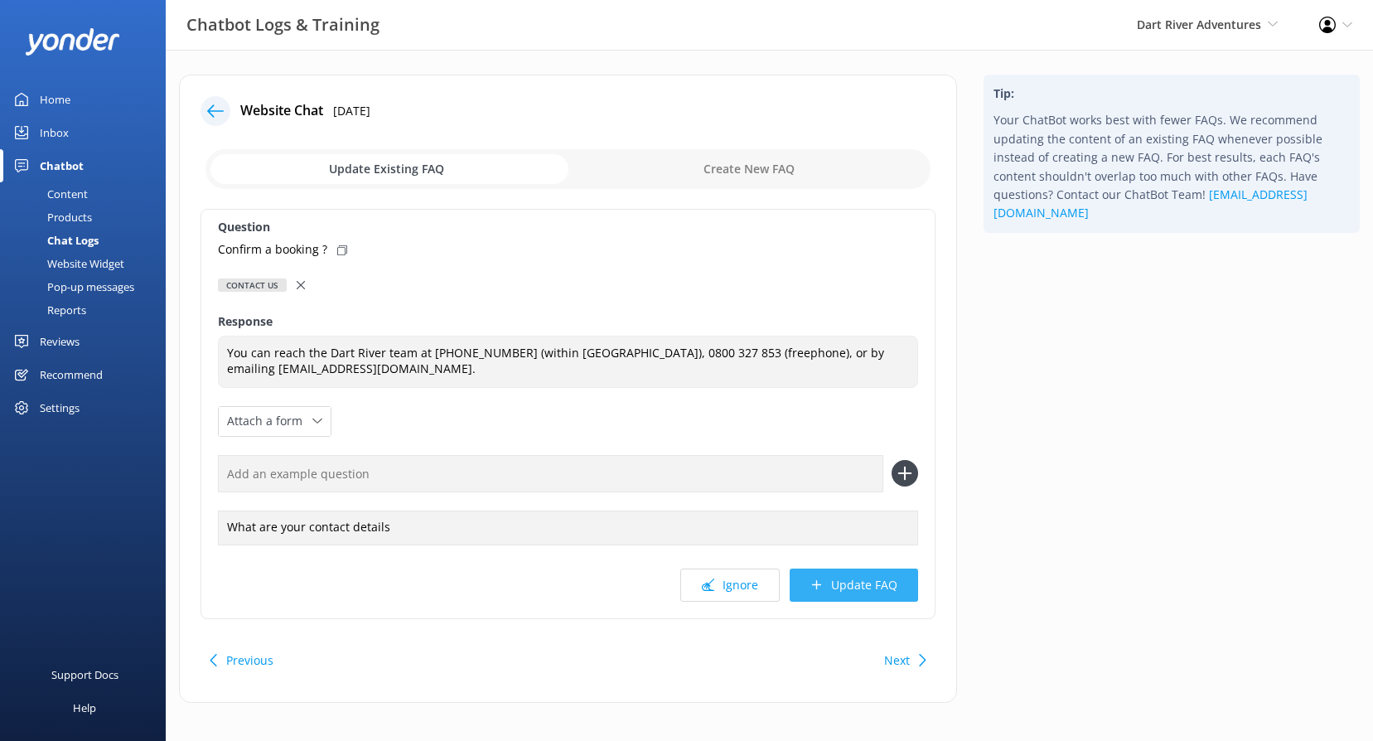
click at [836, 591] on button "Update FAQ" at bounding box center [854, 584] width 128 height 33
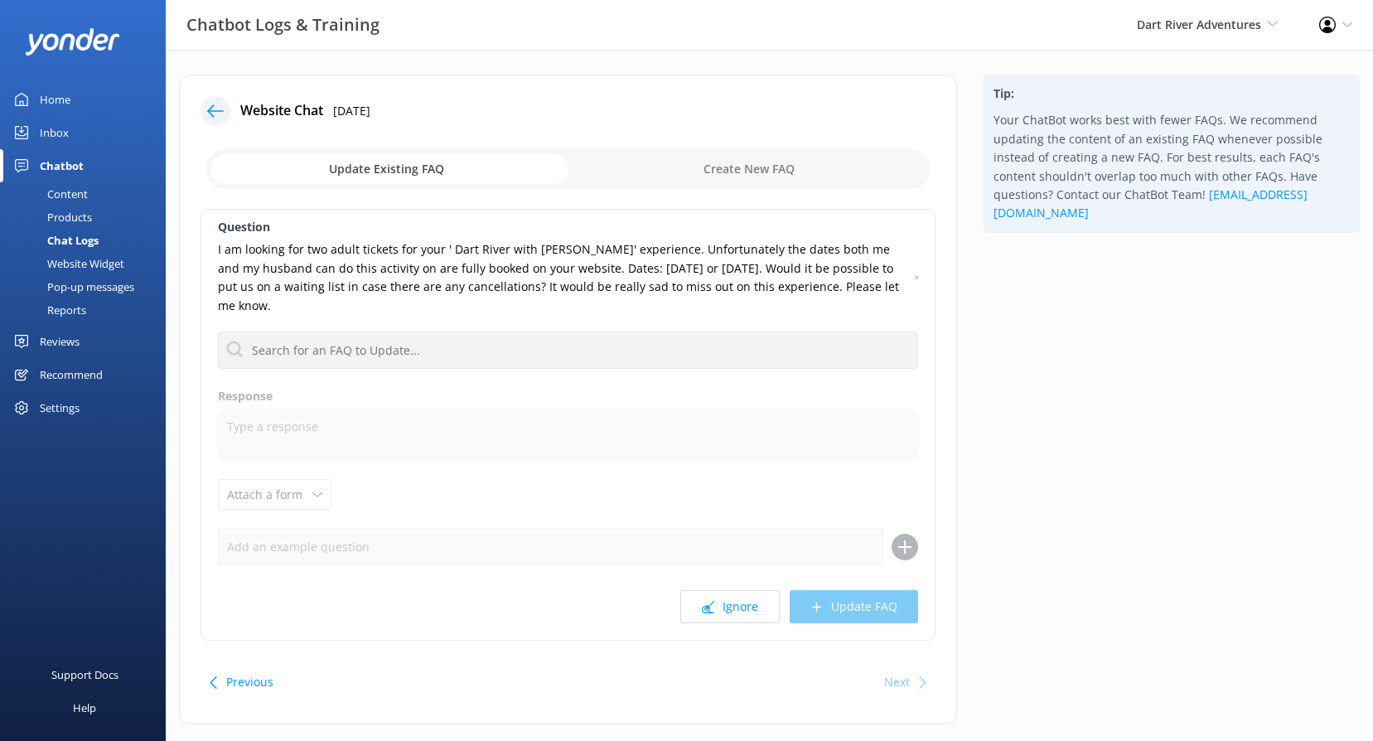
click at [220, 105] on icon at bounding box center [215, 111] width 17 height 17
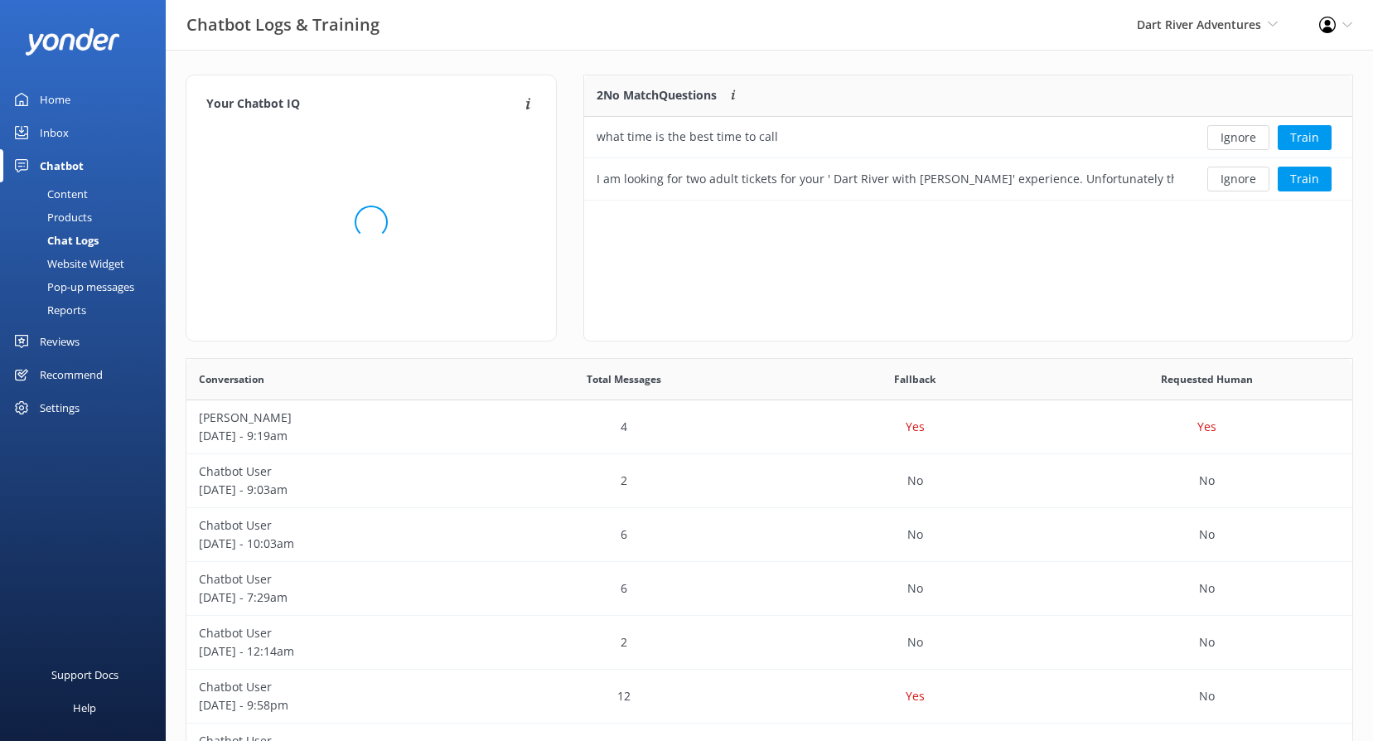
scroll to position [113, 755]
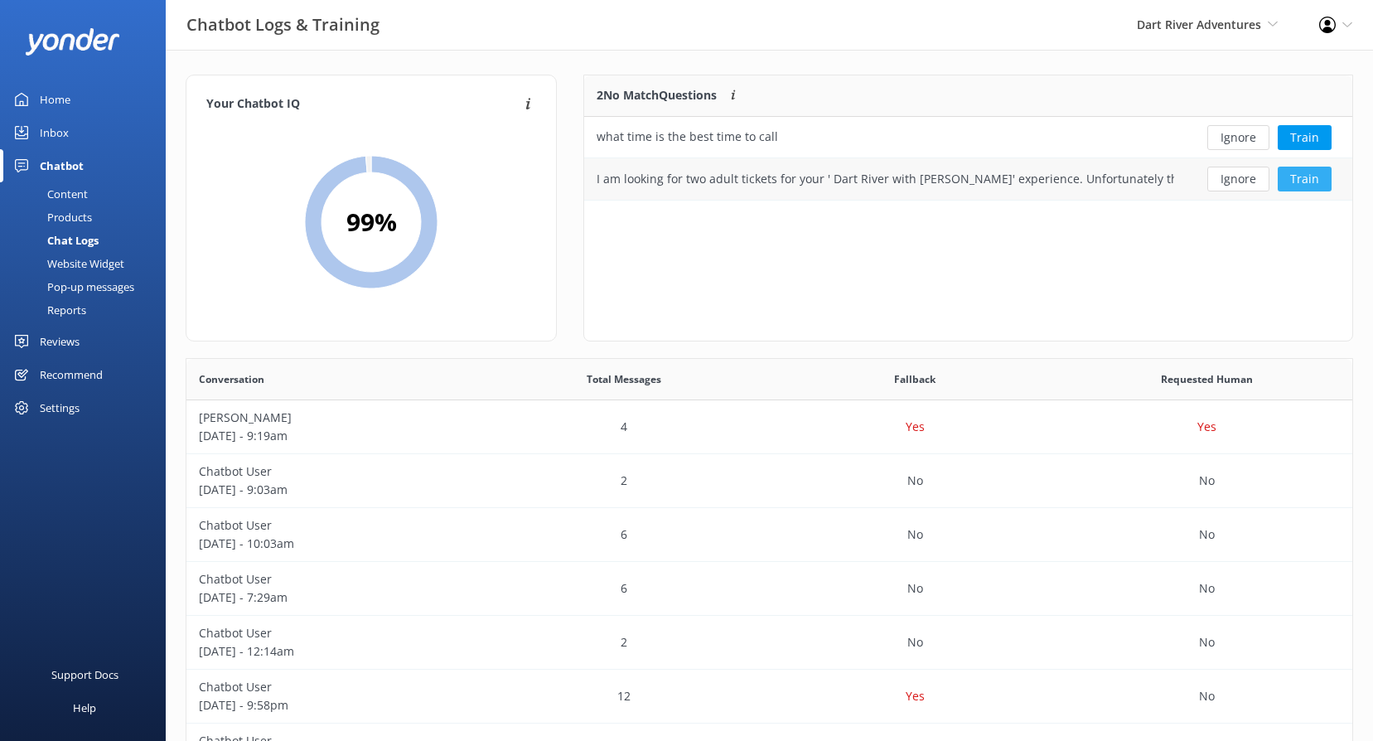
click at [1319, 179] on button "Train" at bounding box center [1305, 179] width 54 height 25
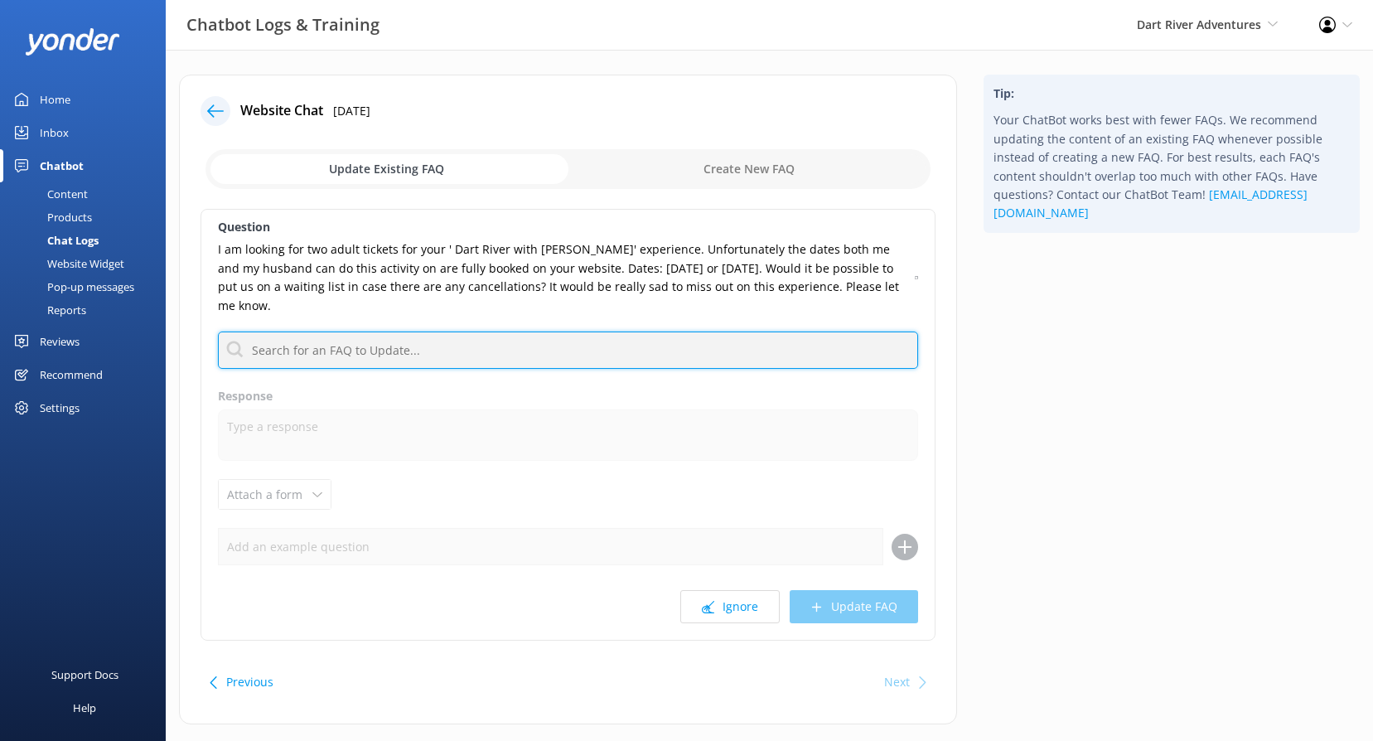
click at [451, 346] on input "text" at bounding box center [568, 349] width 700 height 37
type input "waitlist"
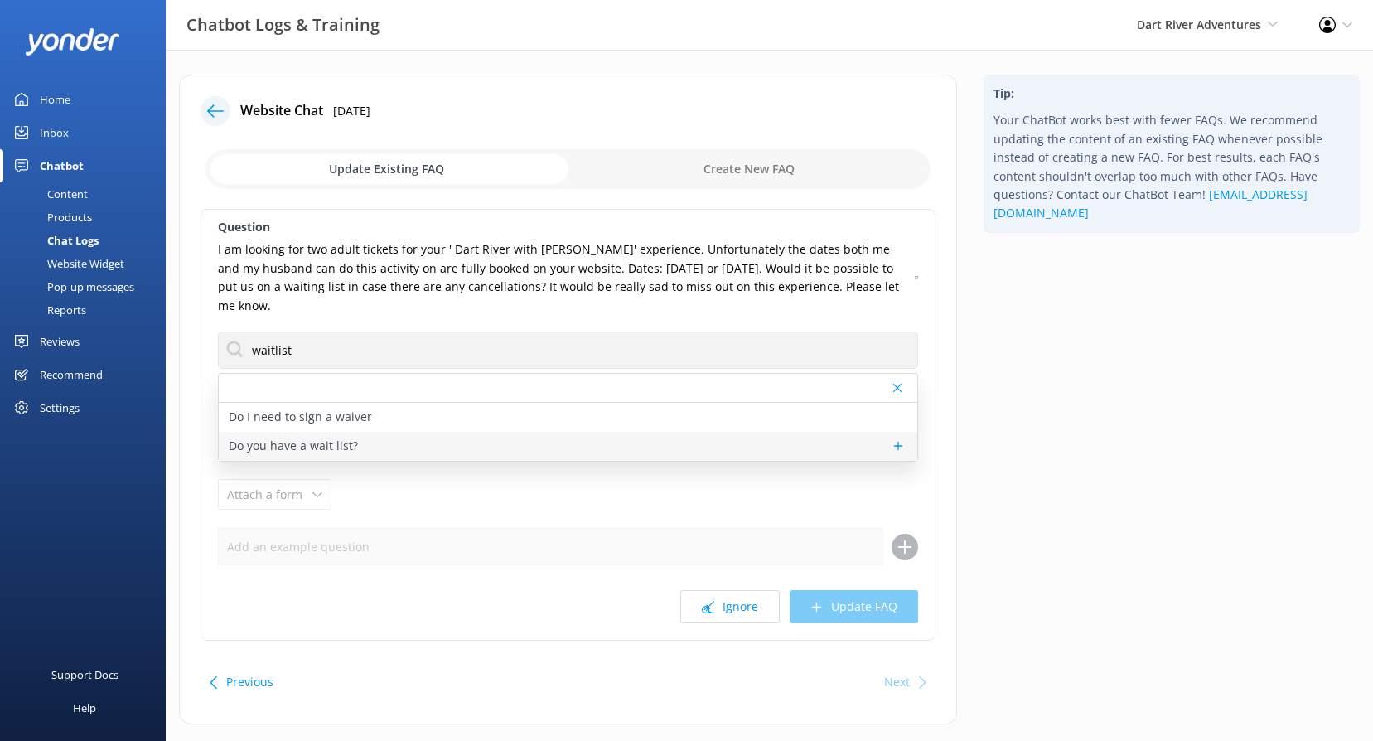
click at [365, 443] on div "Do you have a wait list?" at bounding box center [568, 446] width 699 height 29
type textarea "If your desired trip is fully booked, please call [PHONE_NUMBER] to join our wa…"
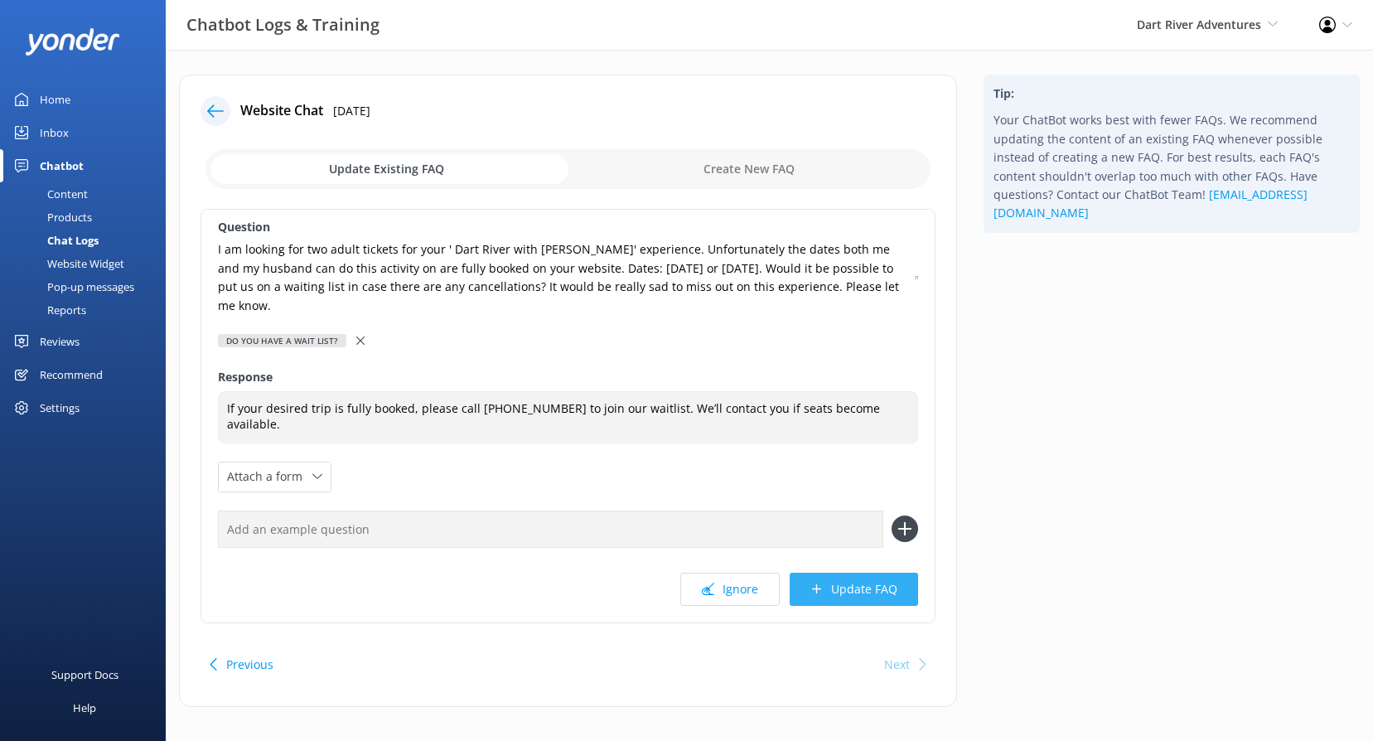
click at [835, 590] on button "Update FAQ" at bounding box center [854, 589] width 128 height 33
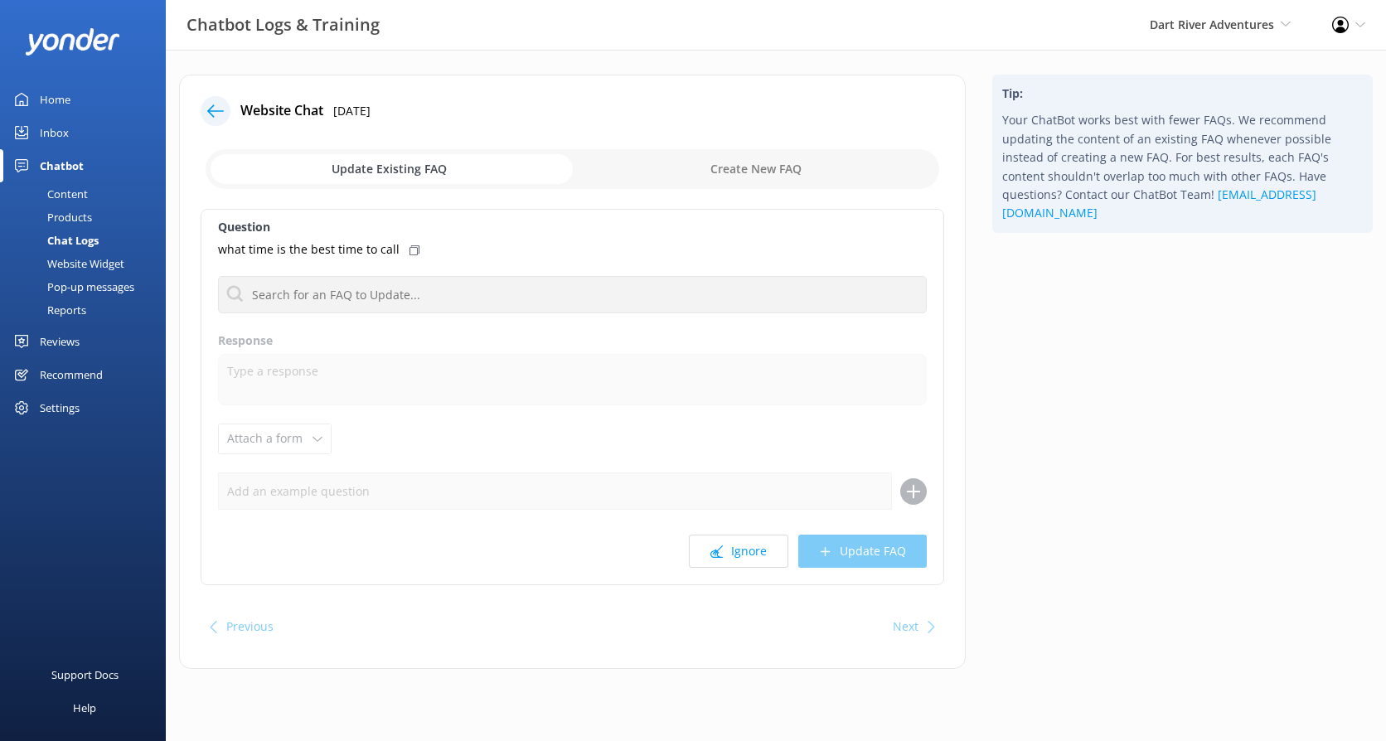
click at [222, 103] on icon at bounding box center [215, 111] width 17 height 17
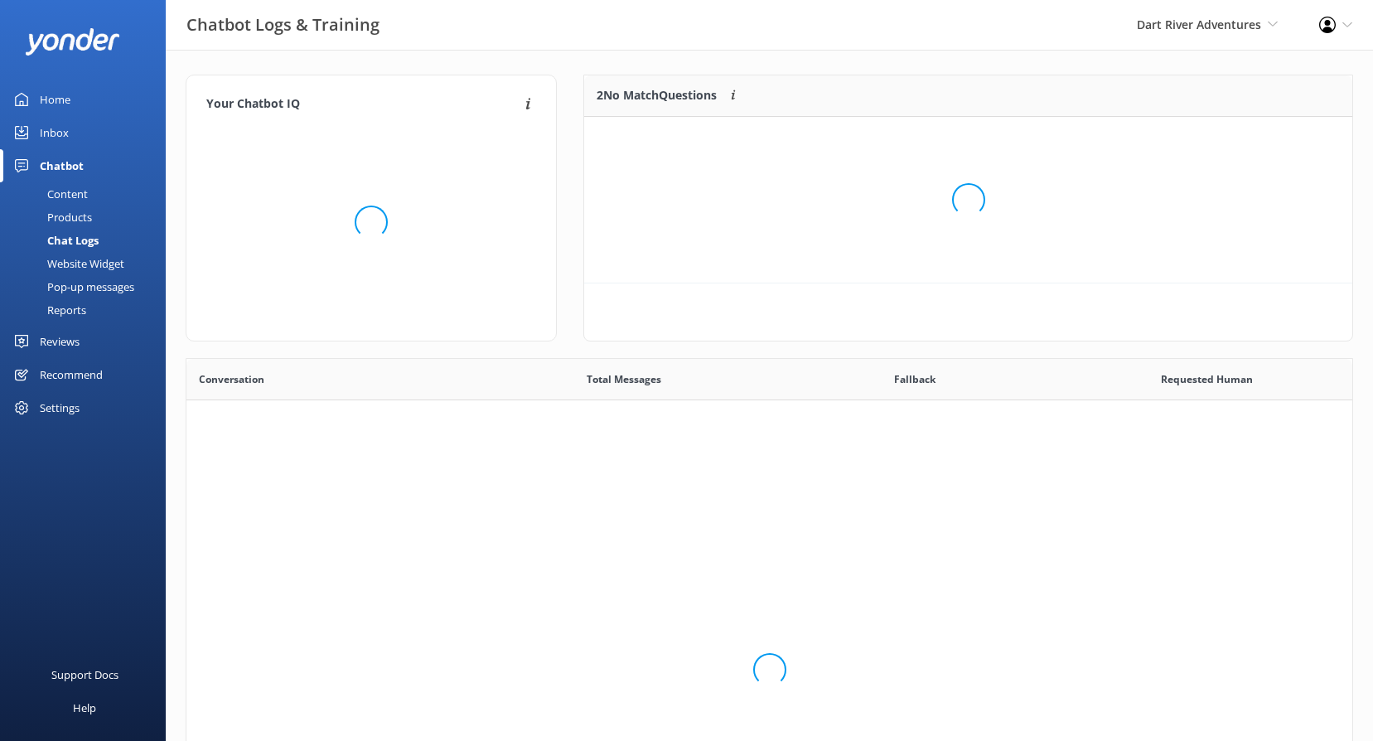
scroll to position [568, 1154]
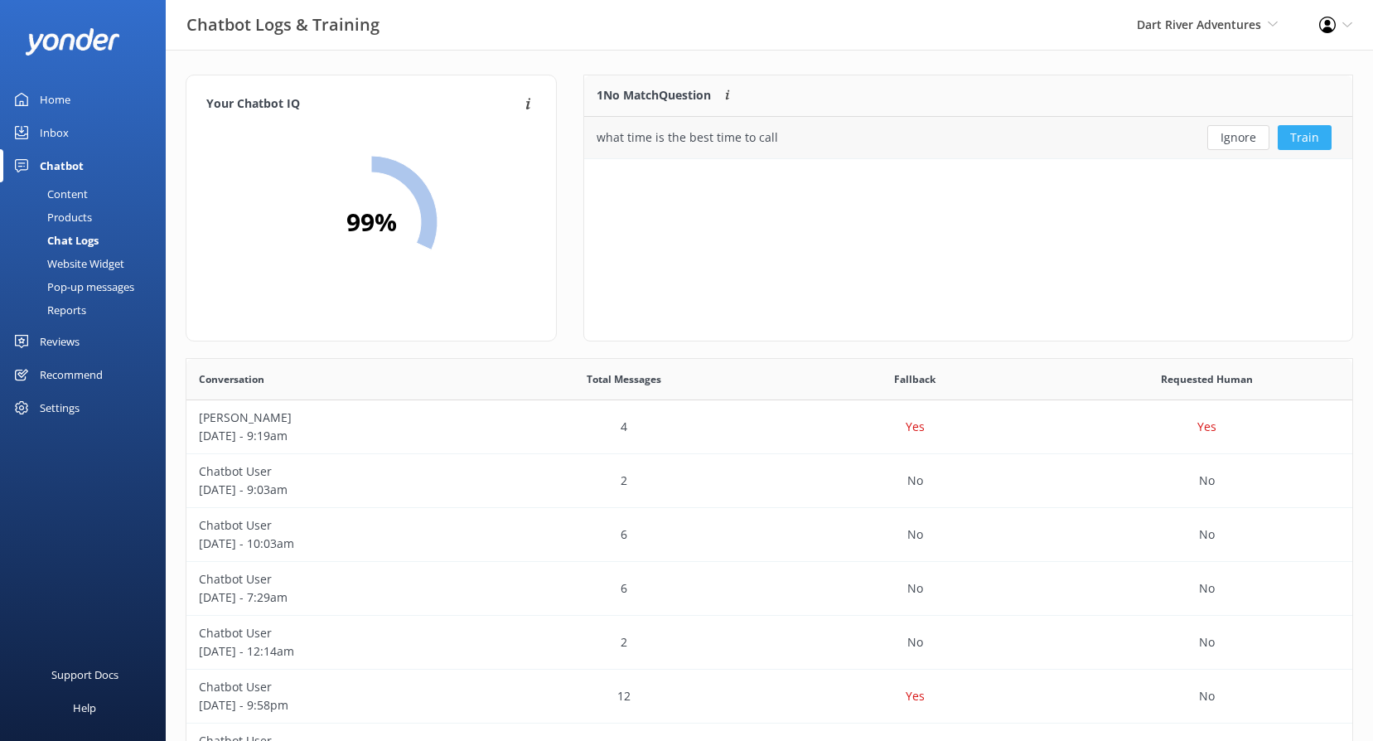
click at [1301, 143] on button "Train" at bounding box center [1305, 137] width 54 height 25
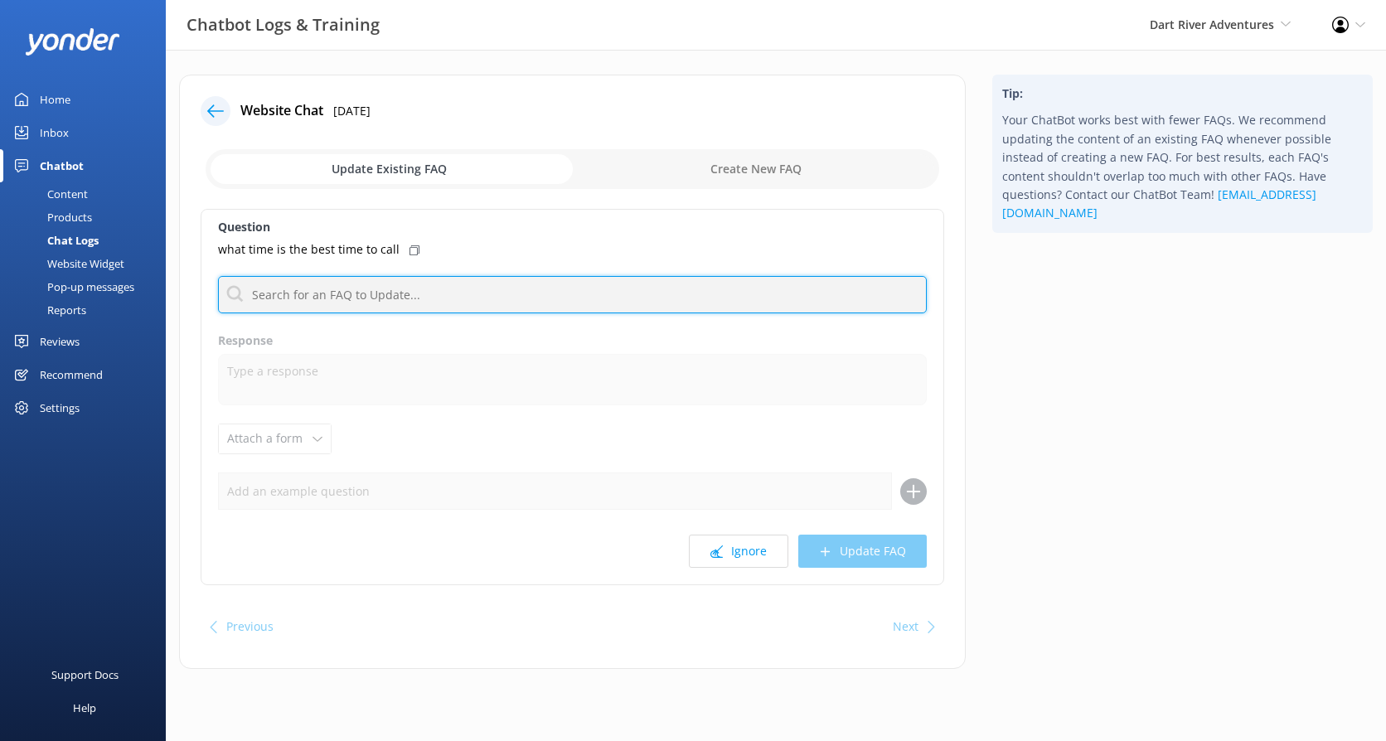
click at [358, 283] on input "text" at bounding box center [572, 294] width 709 height 37
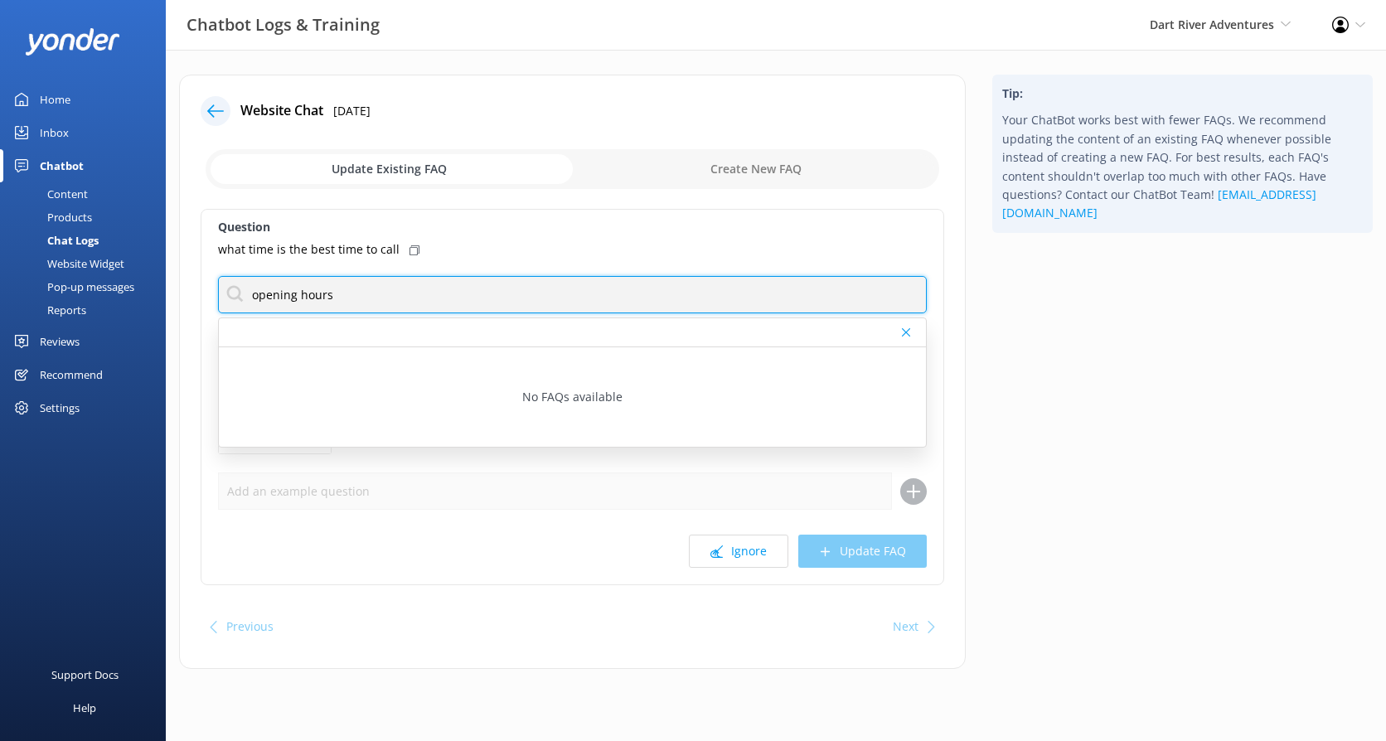
drag, startPoint x: 358, startPoint y: 283, endPoint x: 249, endPoint y: 286, distance: 109.4
click at [249, 286] on input "opening hours" at bounding box center [572, 294] width 709 height 37
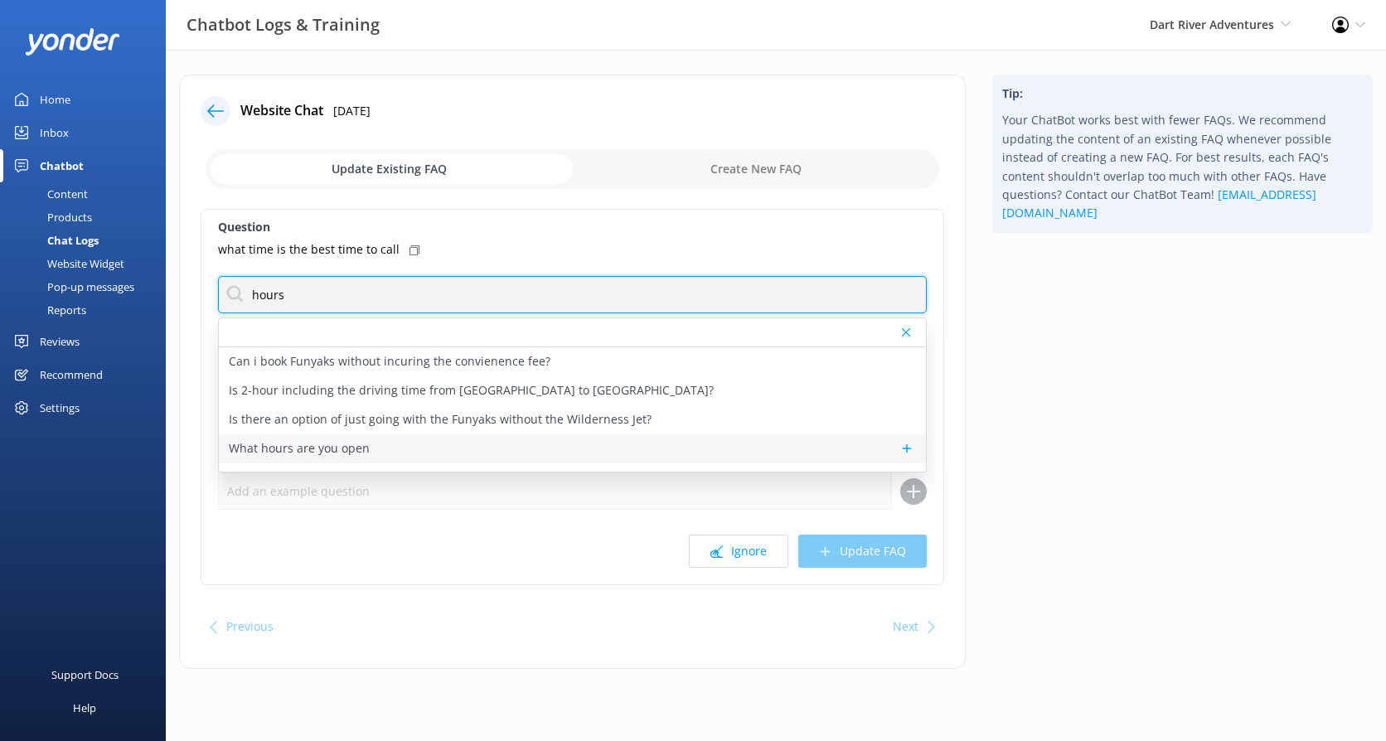
type input "hours"
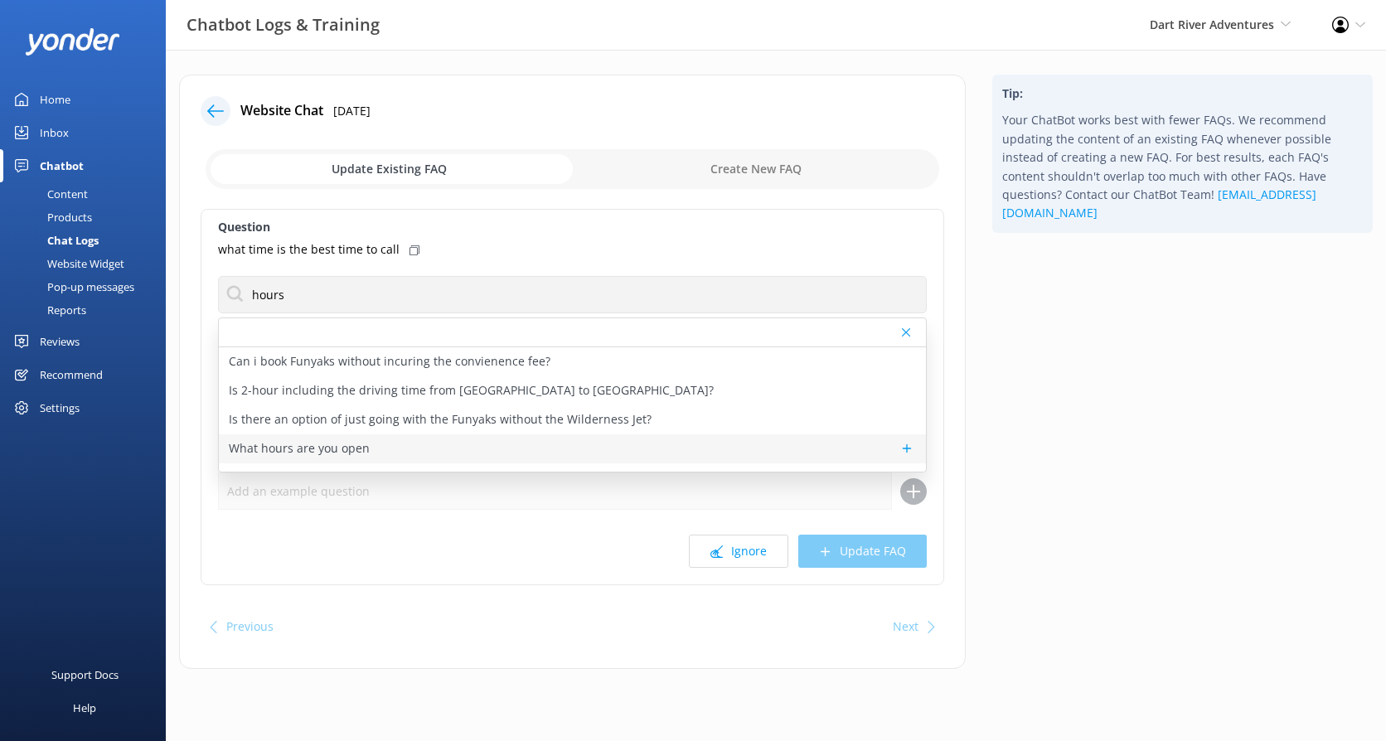
click at [265, 443] on p "What hours are you open" at bounding box center [299, 448] width 141 height 18
type textarea "We are open from 8:30am - 4:30pm 7 days a week."
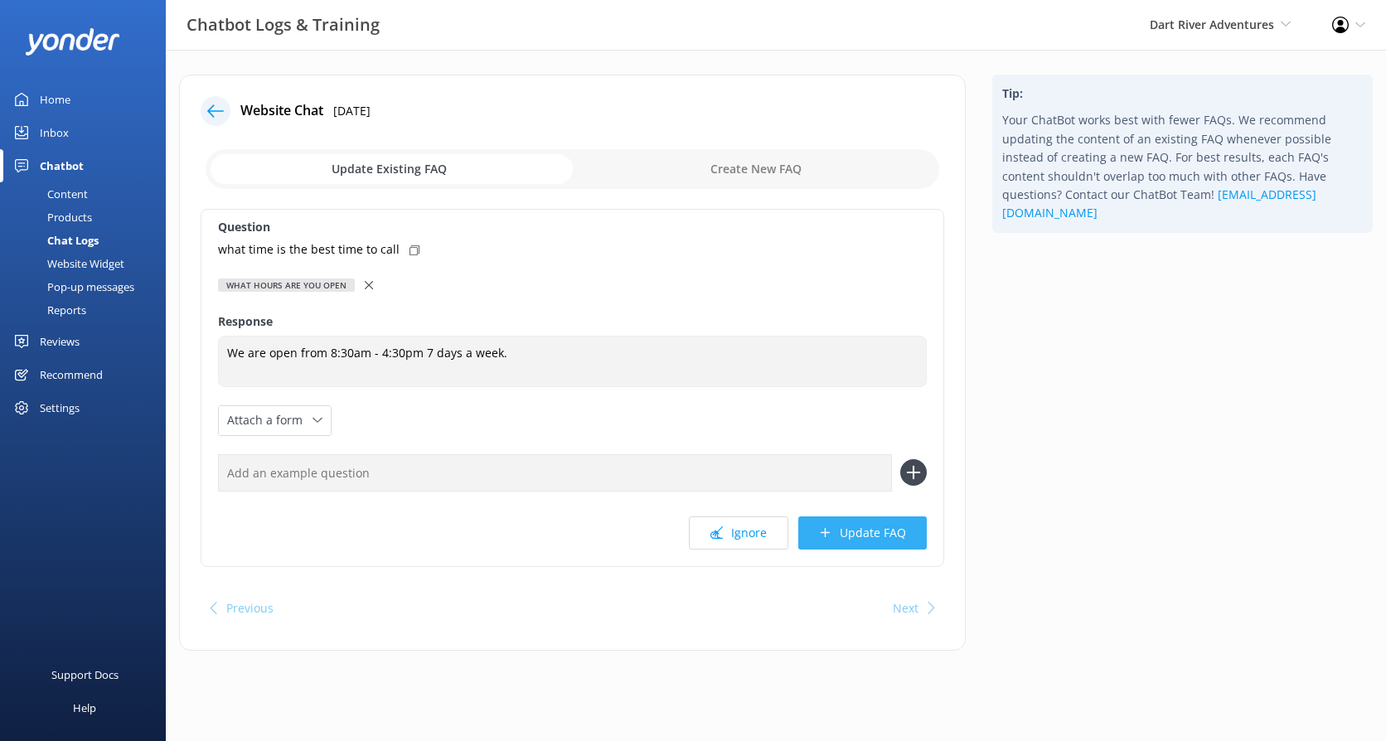
click at [859, 537] on button "Update FAQ" at bounding box center [862, 532] width 128 height 33
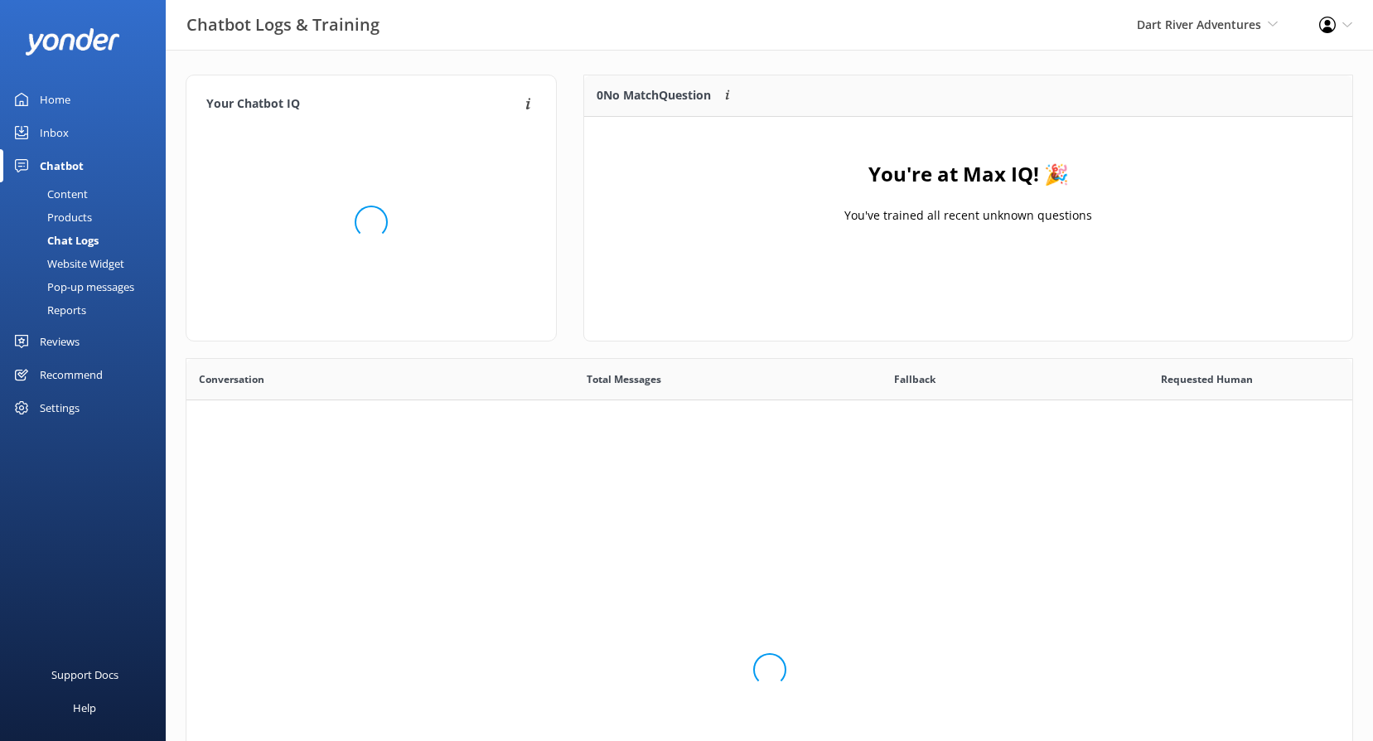
scroll to position [195, 755]
